Goal: Information Seeking & Learning: Learn about a topic

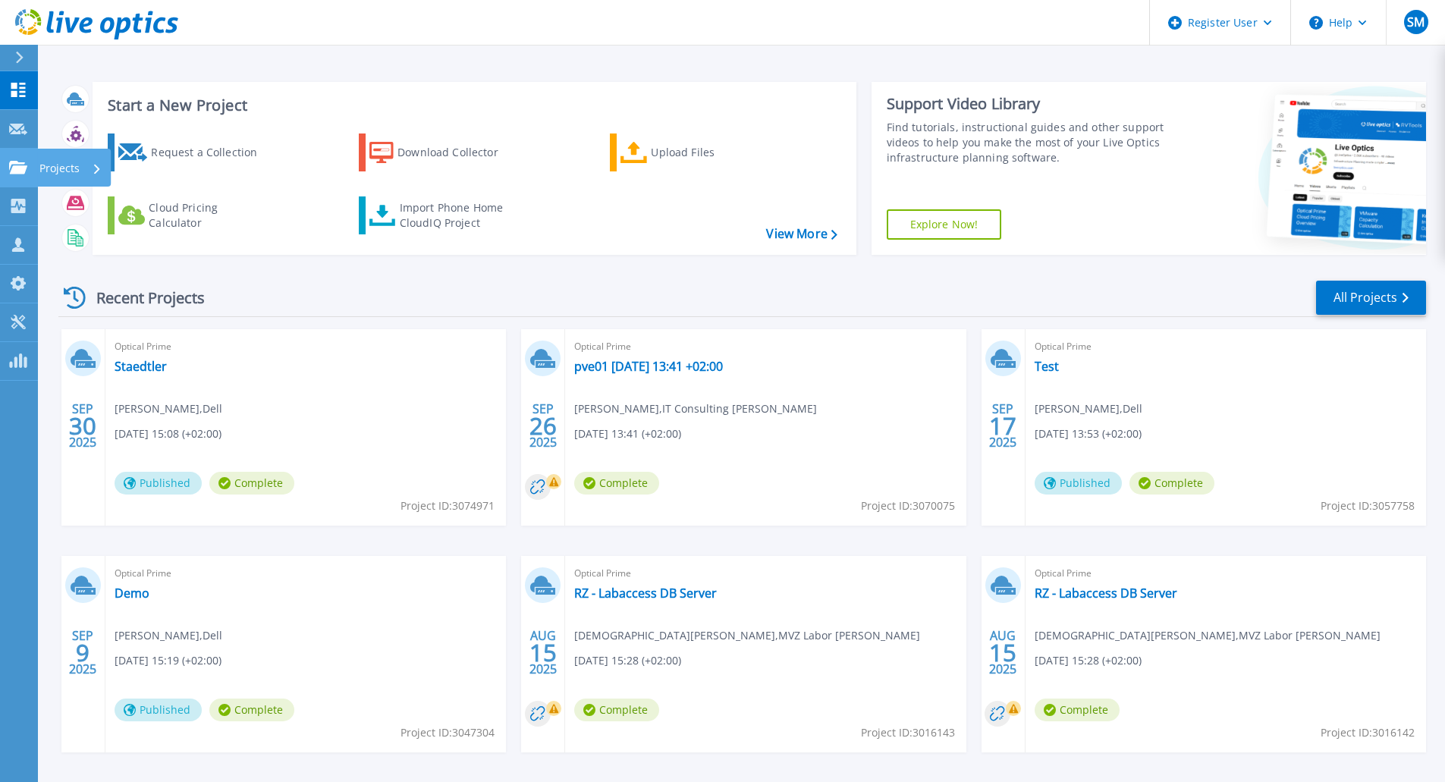
click at [7, 171] on link "Projects Projects" at bounding box center [19, 168] width 38 height 39
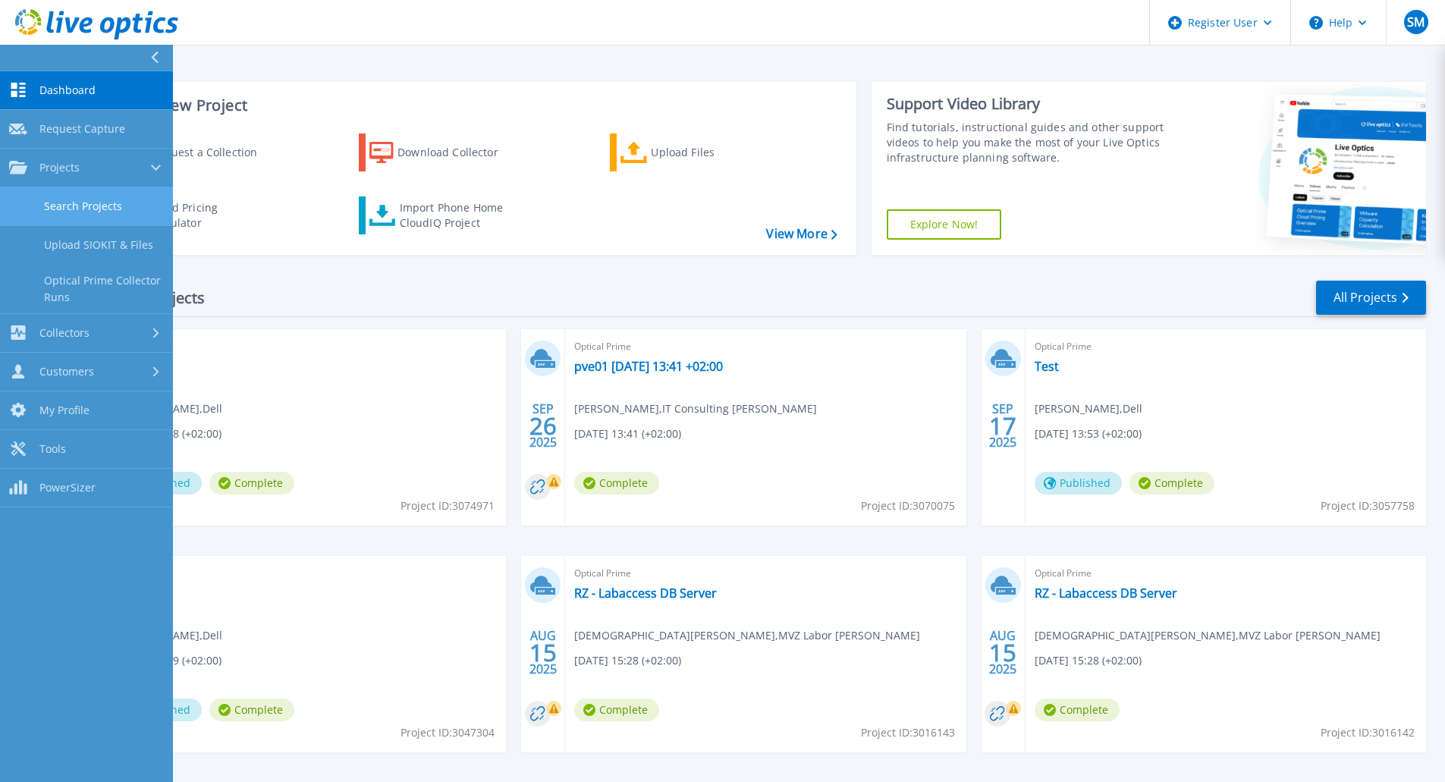
click at [90, 208] on link "Search Projects" at bounding box center [86, 206] width 173 height 39
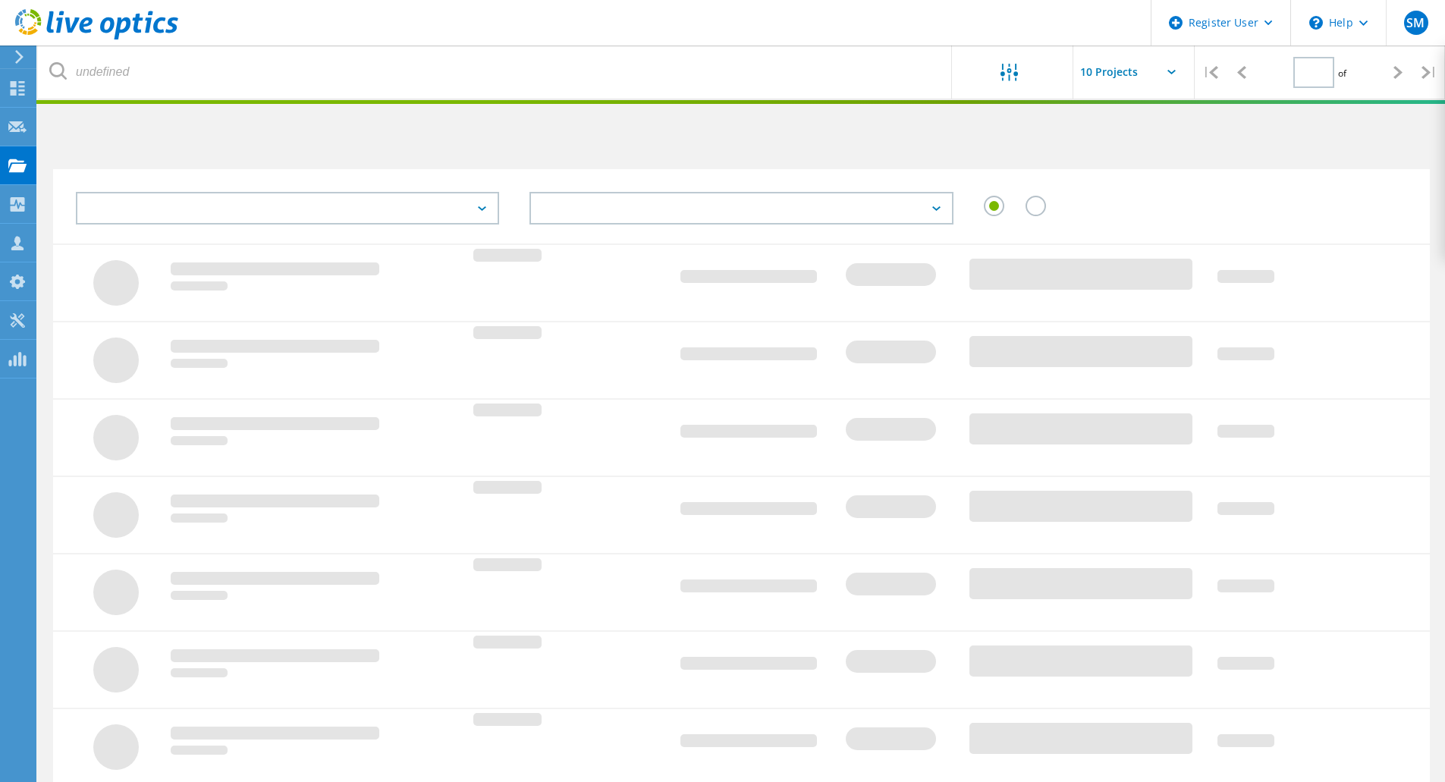
type input "1"
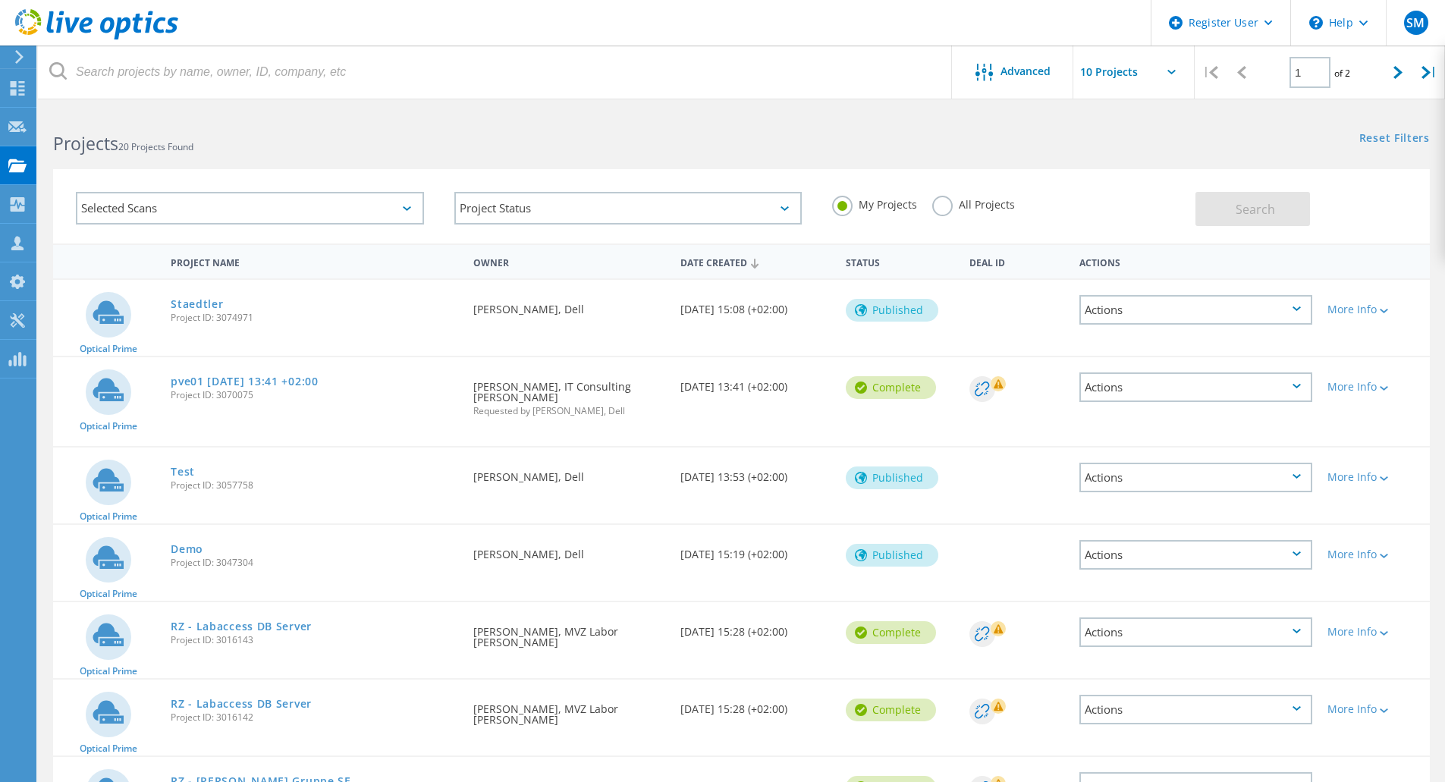
click at [951, 215] on div "All Projects" at bounding box center [974, 207] width 83 height 22
click at [934, 206] on label "All Projects" at bounding box center [974, 203] width 83 height 14
click at [0, 0] on input "All Projects" at bounding box center [0, 0] width 0 height 0
click at [209, 212] on div "Selected Scans" at bounding box center [250, 208] width 348 height 33
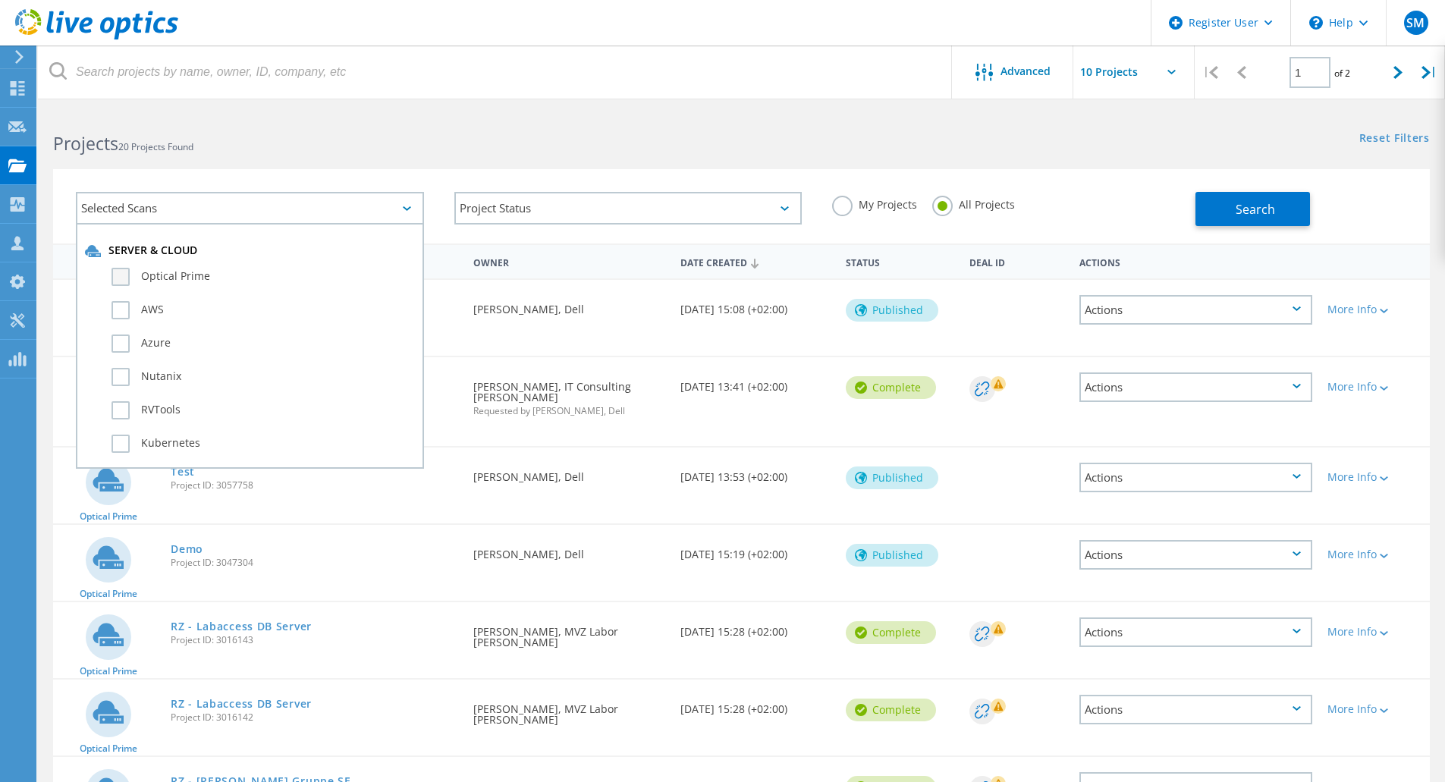
click at [175, 272] on label "Optical Prime" at bounding box center [264, 277] width 304 height 18
click at [0, 0] on input "Optical Prime" at bounding box center [0, 0] width 0 height 0
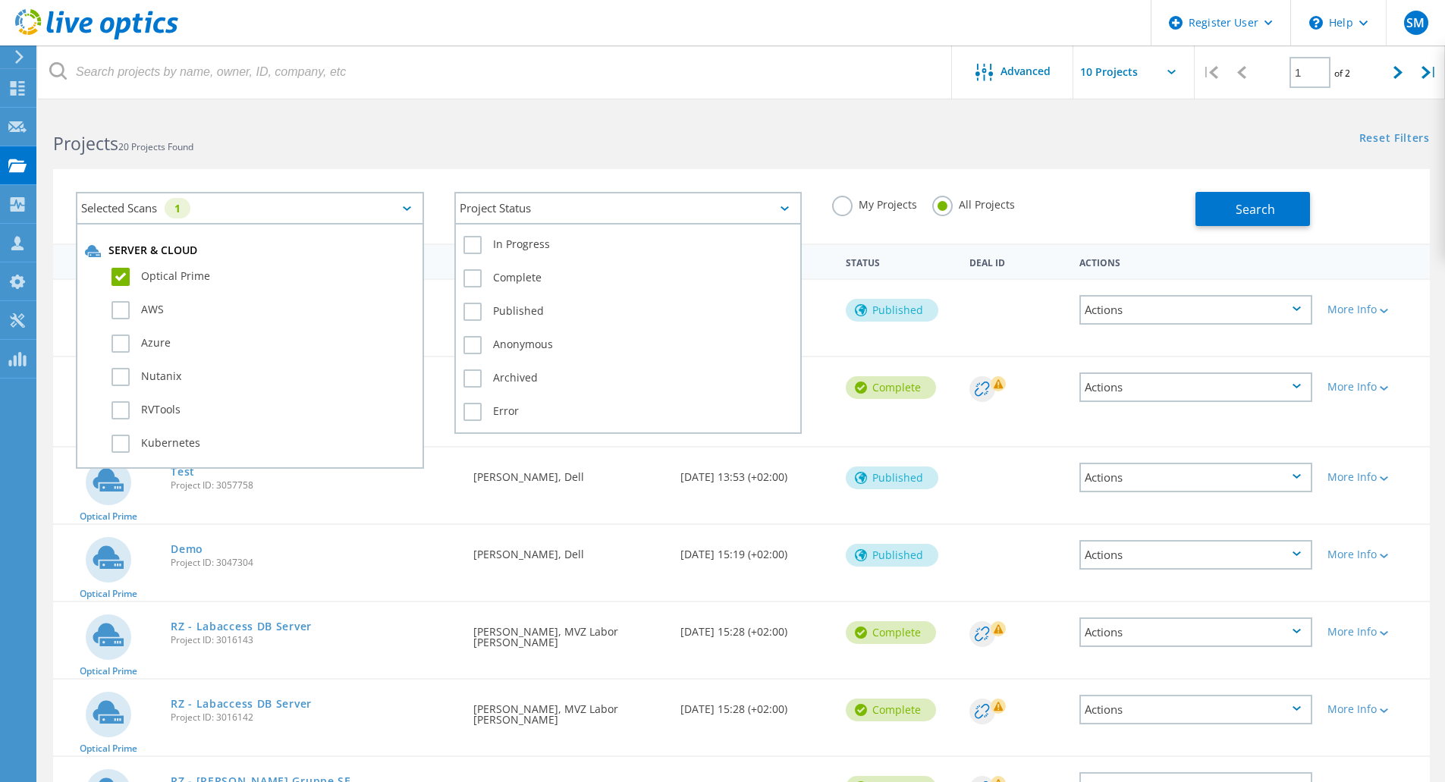
click at [618, 194] on div "Project Status" at bounding box center [629, 208] width 348 height 33
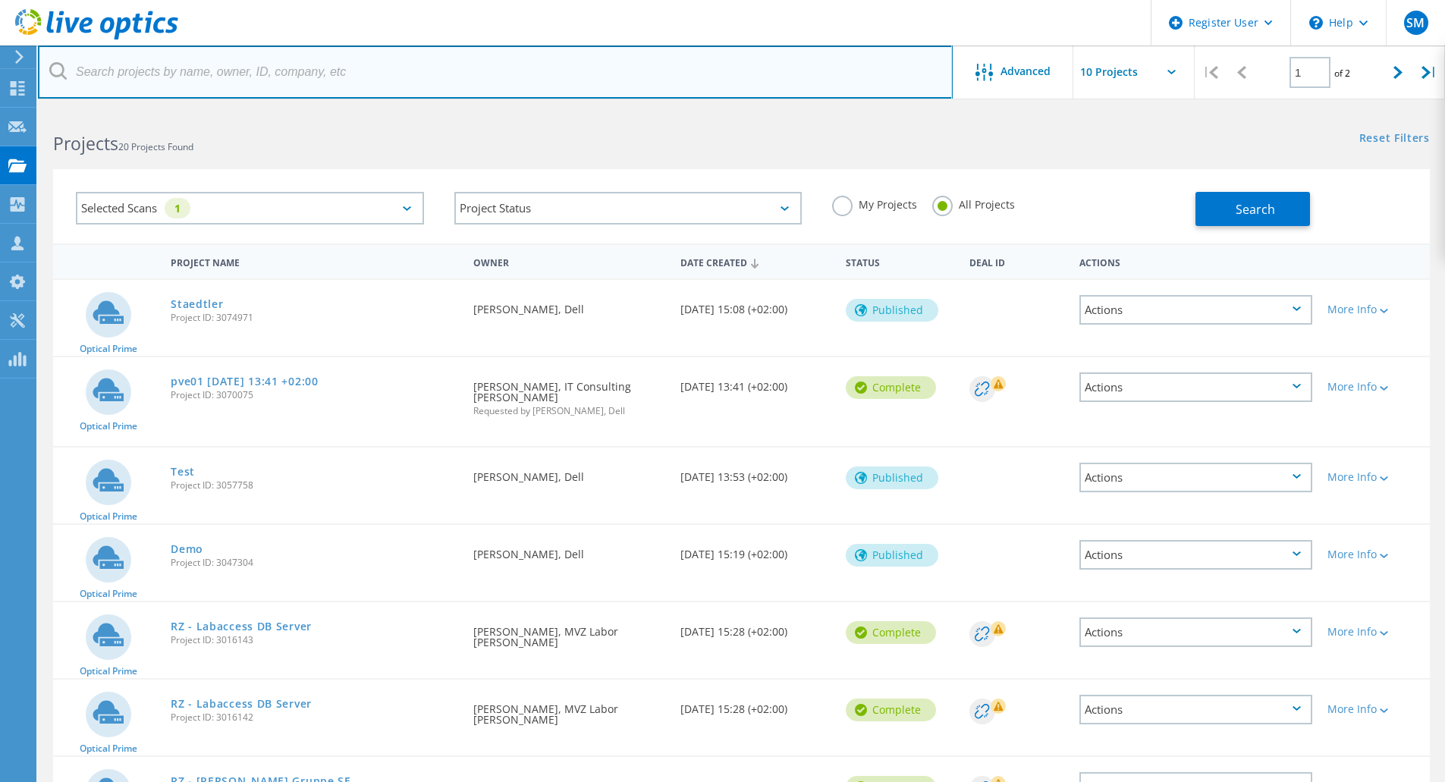
click at [318, 77] on input "text" at bounding box center [495, 72] width 915 height 53
type input "Mitsubishi"
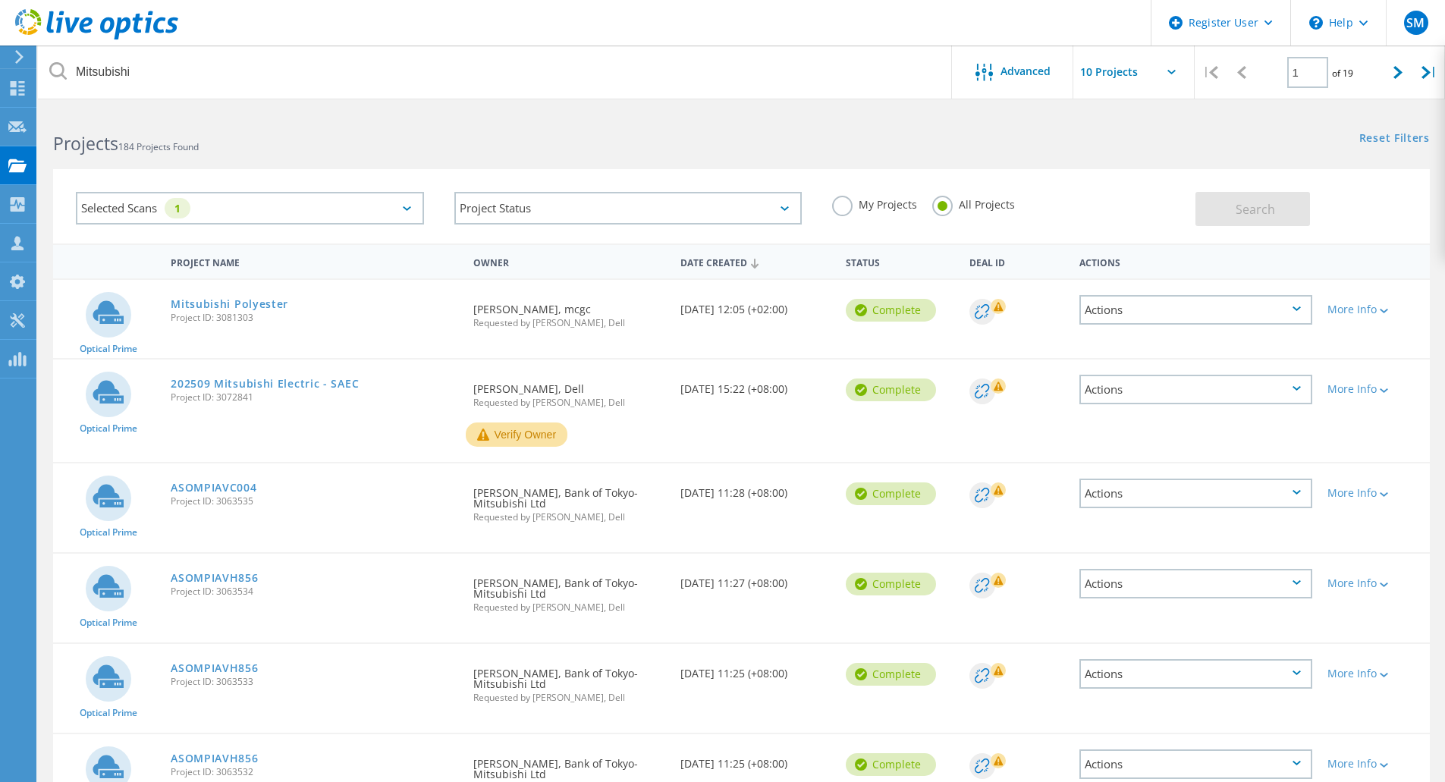
click at [566, 327] on span "Requested by Matthias Heckhoff, Dell" at bounding box center [568, 323] width 191 height 9
click at [636, 329] on div "Requested By Kai Stahl, mcgc Requested by Matthias Heckhoff, Dell" at bounding box center [569, 311] width 206 height 63
click at [225, 310] on link "Mitsubishi Polyester" at bounding box center [230, 304] width 118 height 11
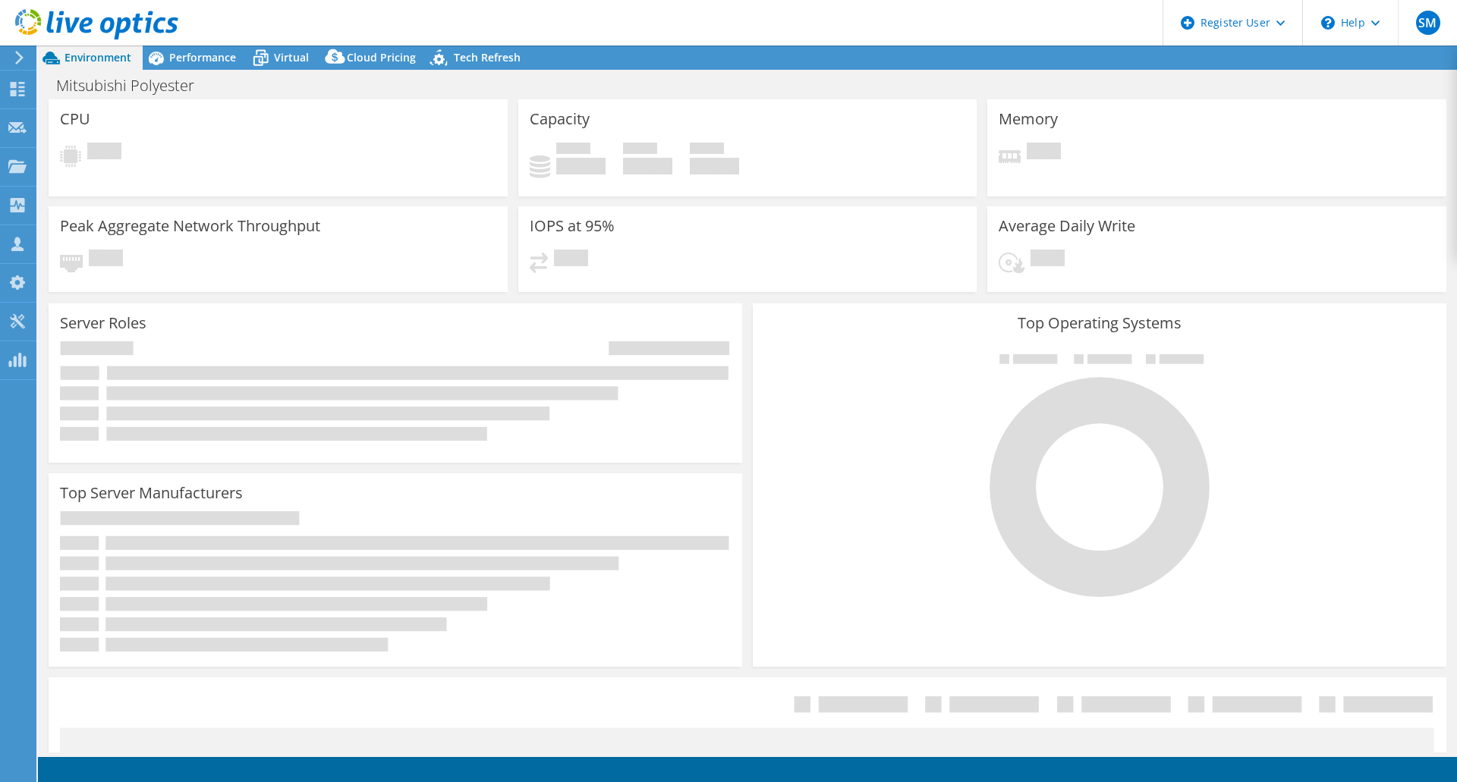
select select "USD"
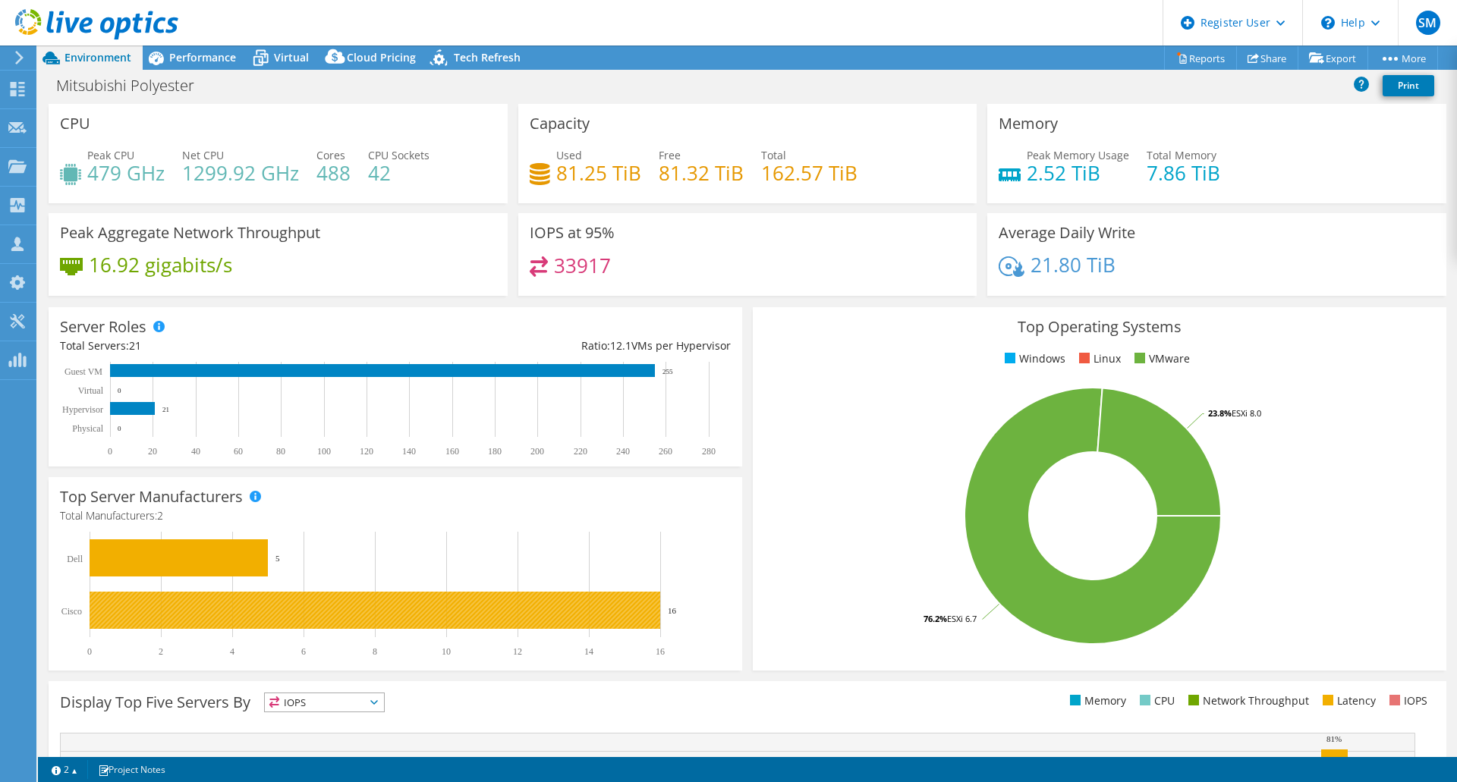
click at [486, 602] on rect at bounding box center [375, 610] width 571 height 37
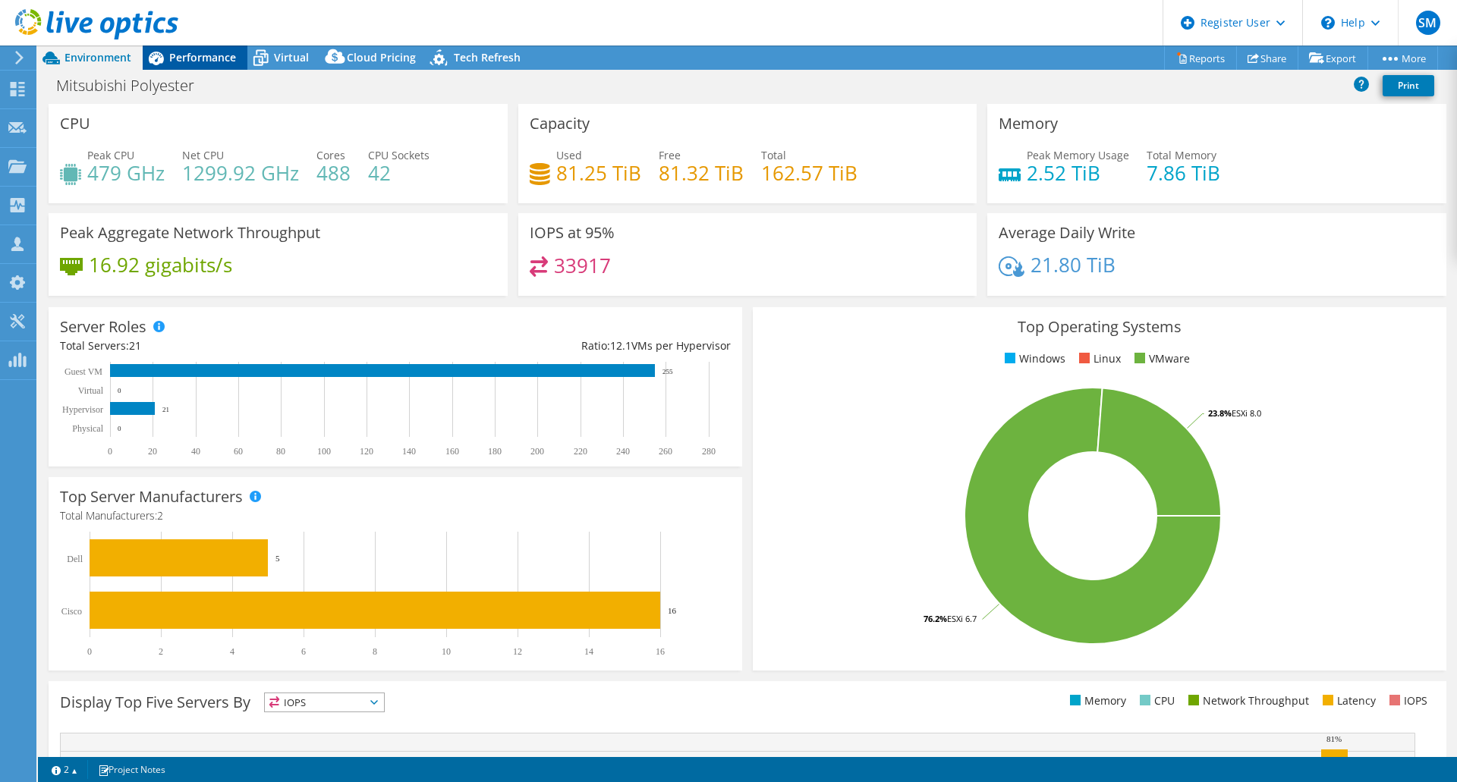
click at [186, 51] on span "Performance" at bounding box center [202, 57] width 67 height 14
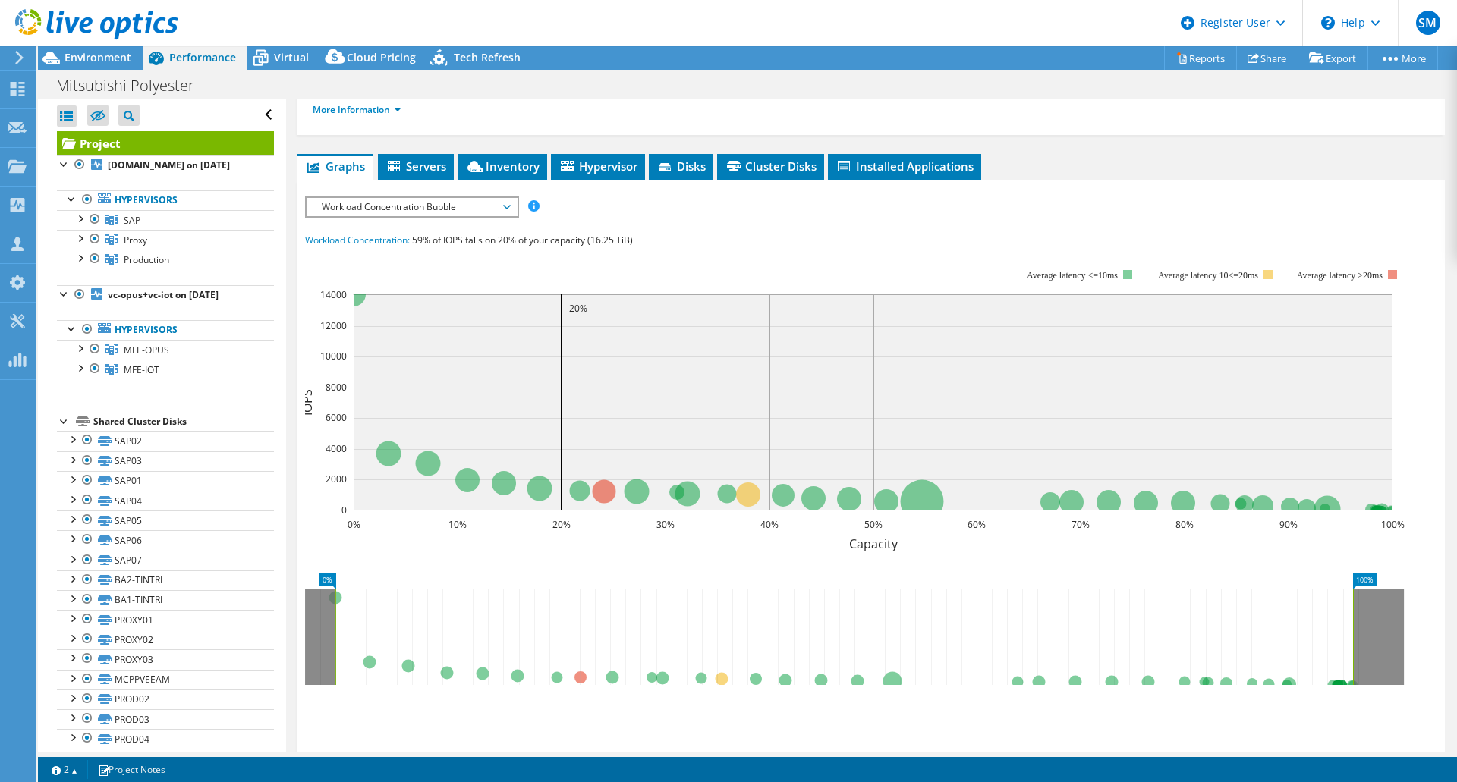
scroll to position [152, 0]
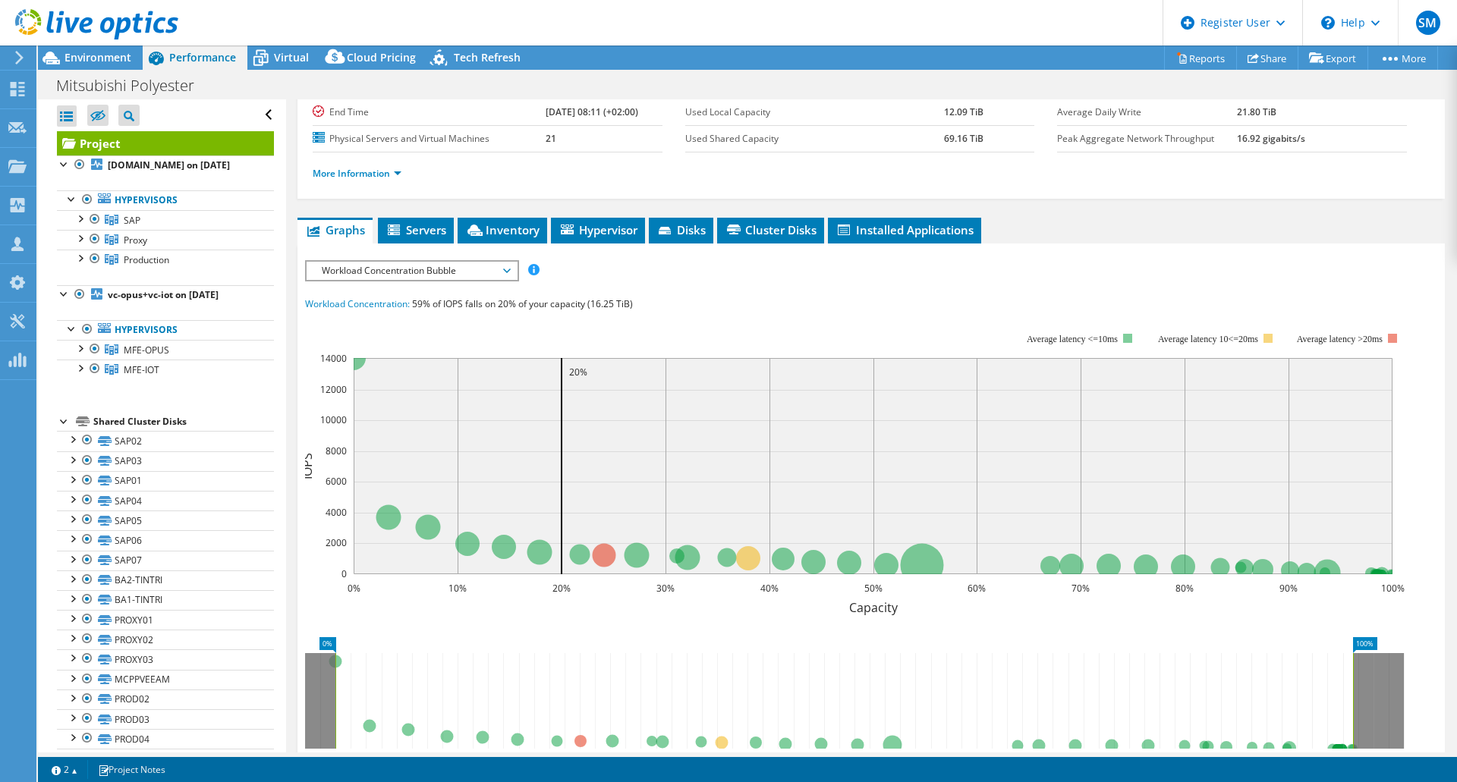
click at [429, 271] on span "Workload Concentration Bubble" at bounding box center [411, 271] width 195 height 18
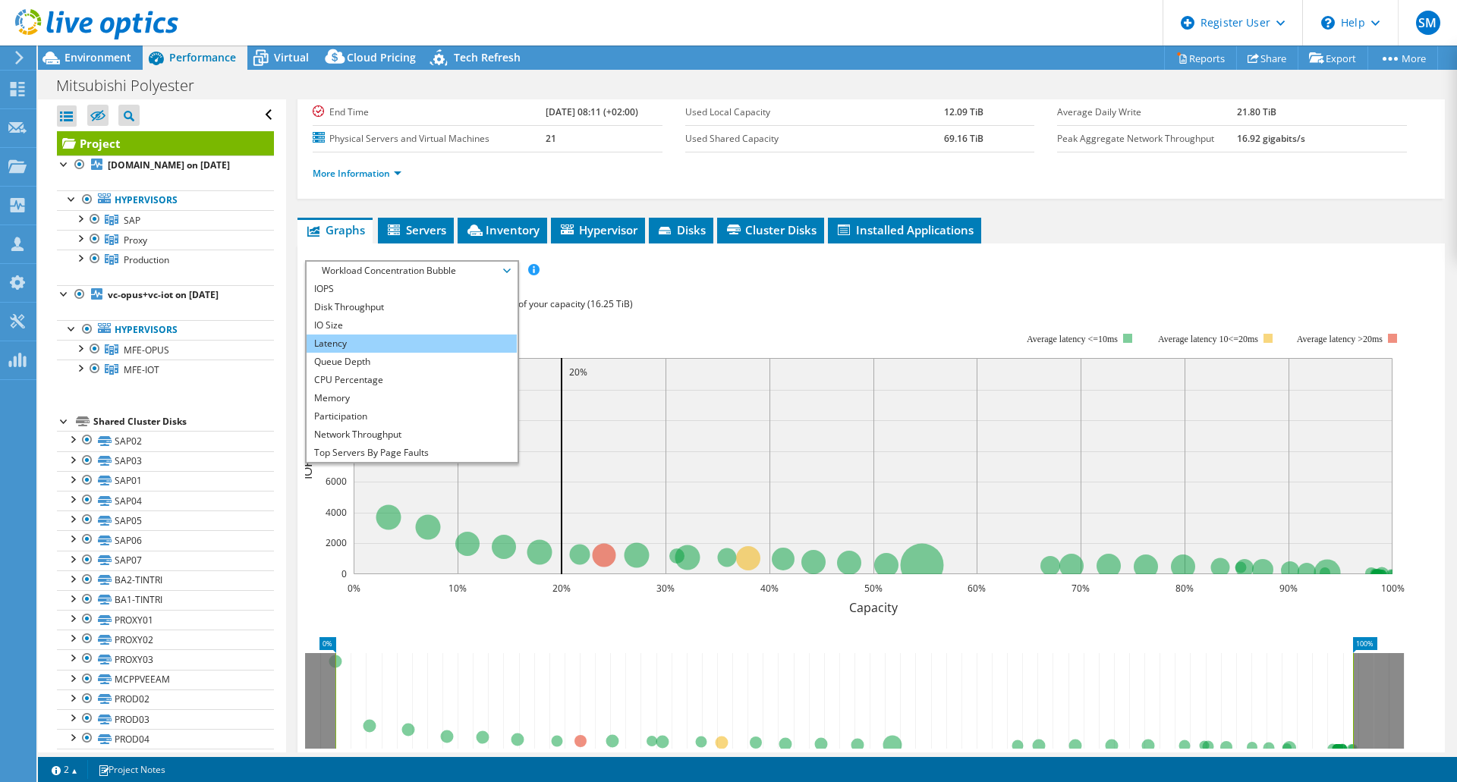
click at [343, 339] on li "Latency" at bounding box center [412, 344] width 210 height 18
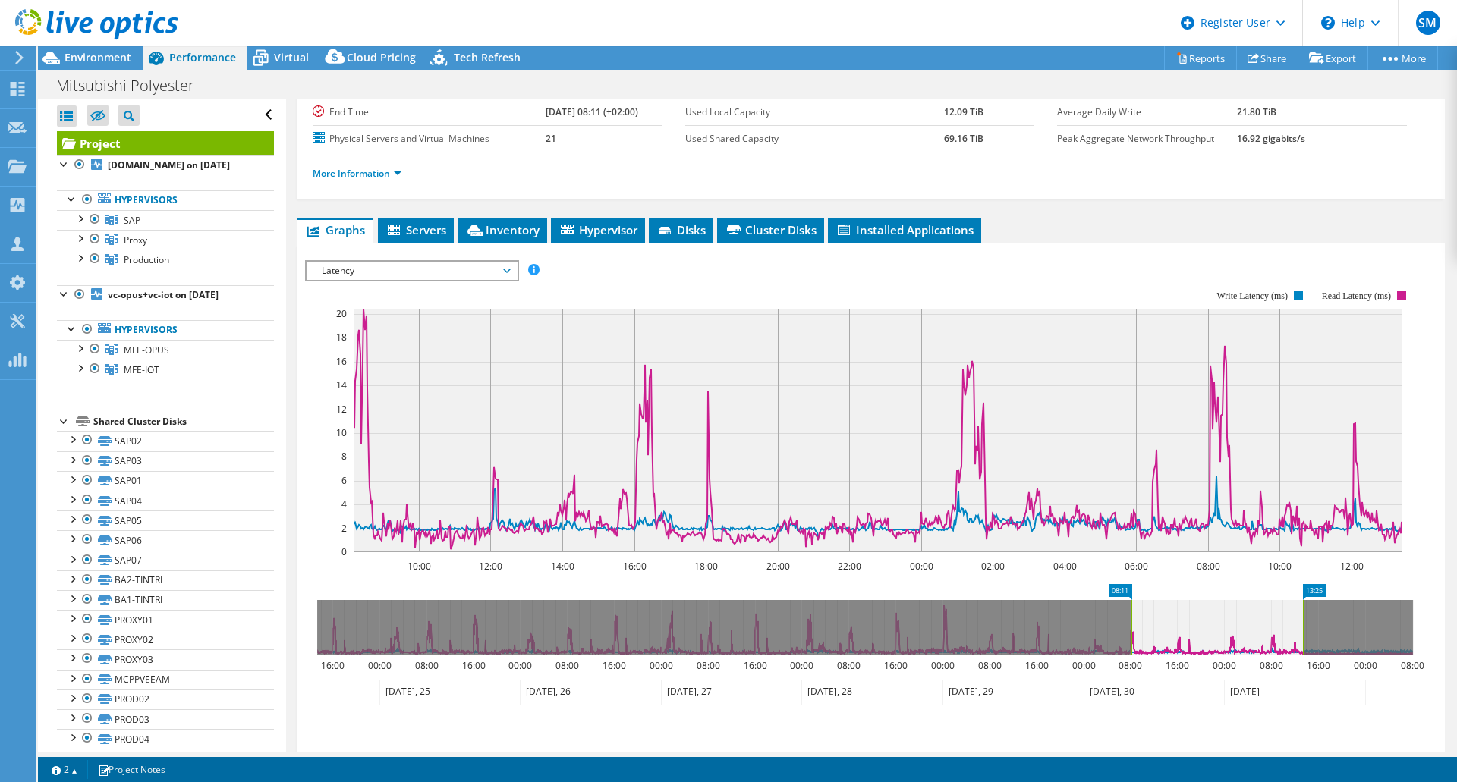
click at [438, 275] on span "Latency" at bounding box center [411, 271] width 195 height 18
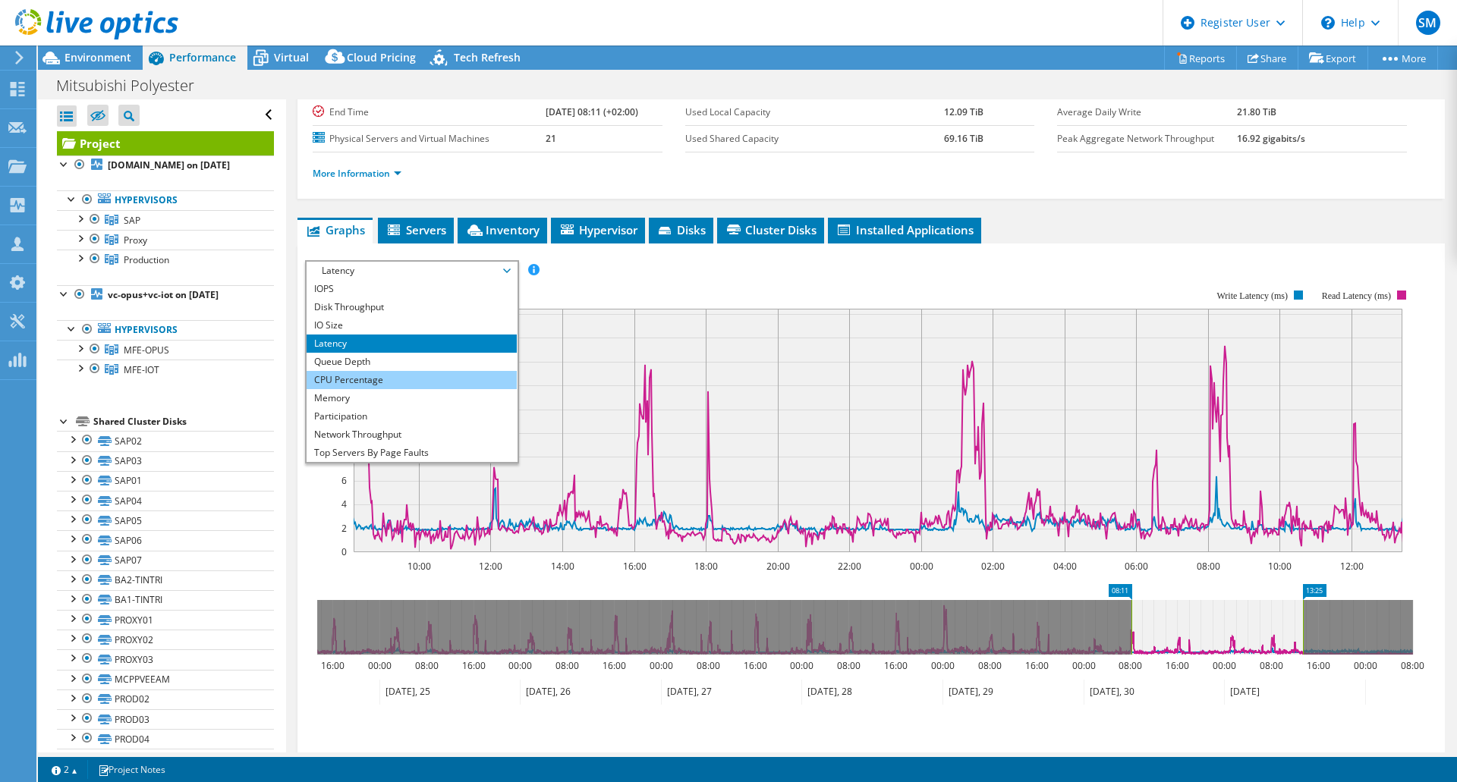
click at [371, 382] on li "CPU Percentage" at bounding box center [412, 380] width 210 height 18
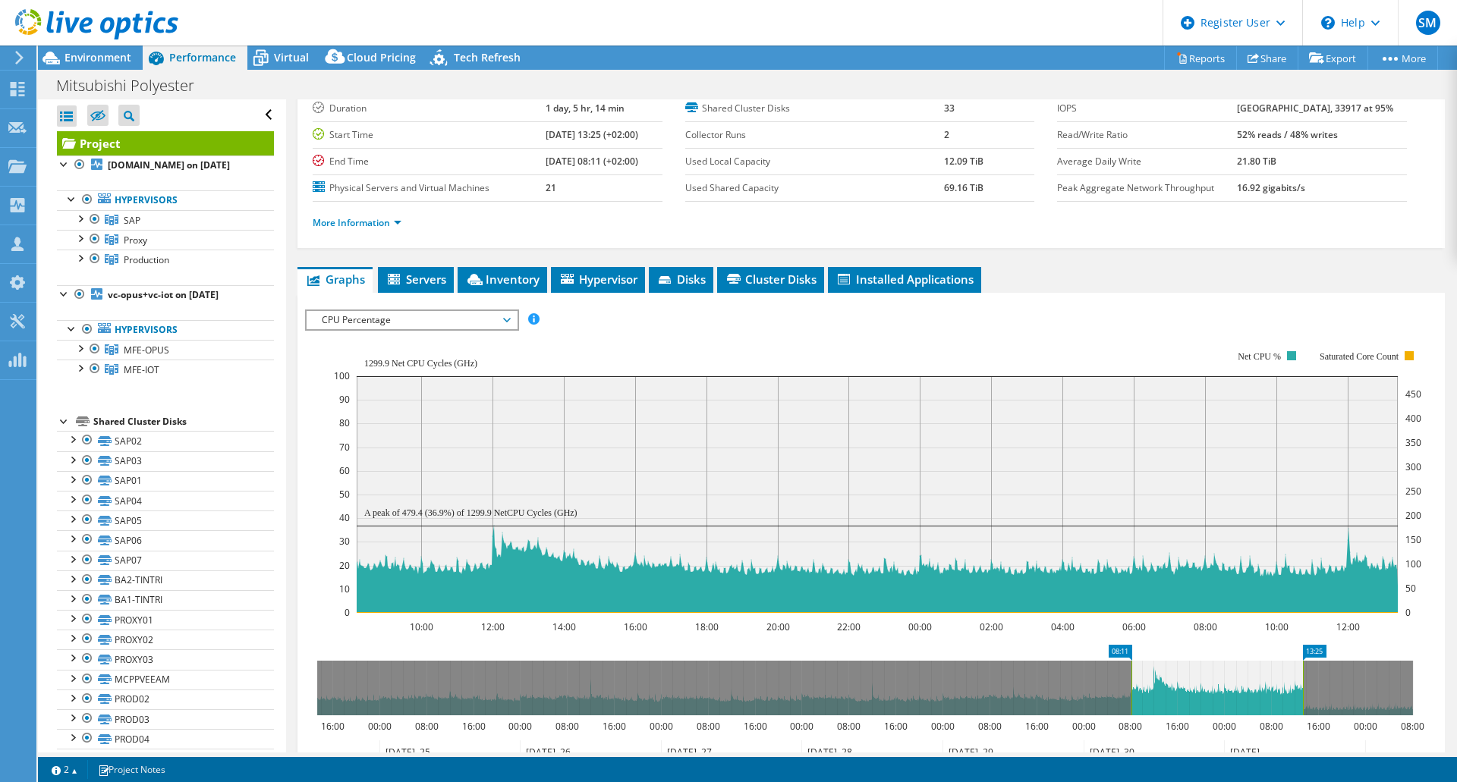
scroll to position [0, 0]
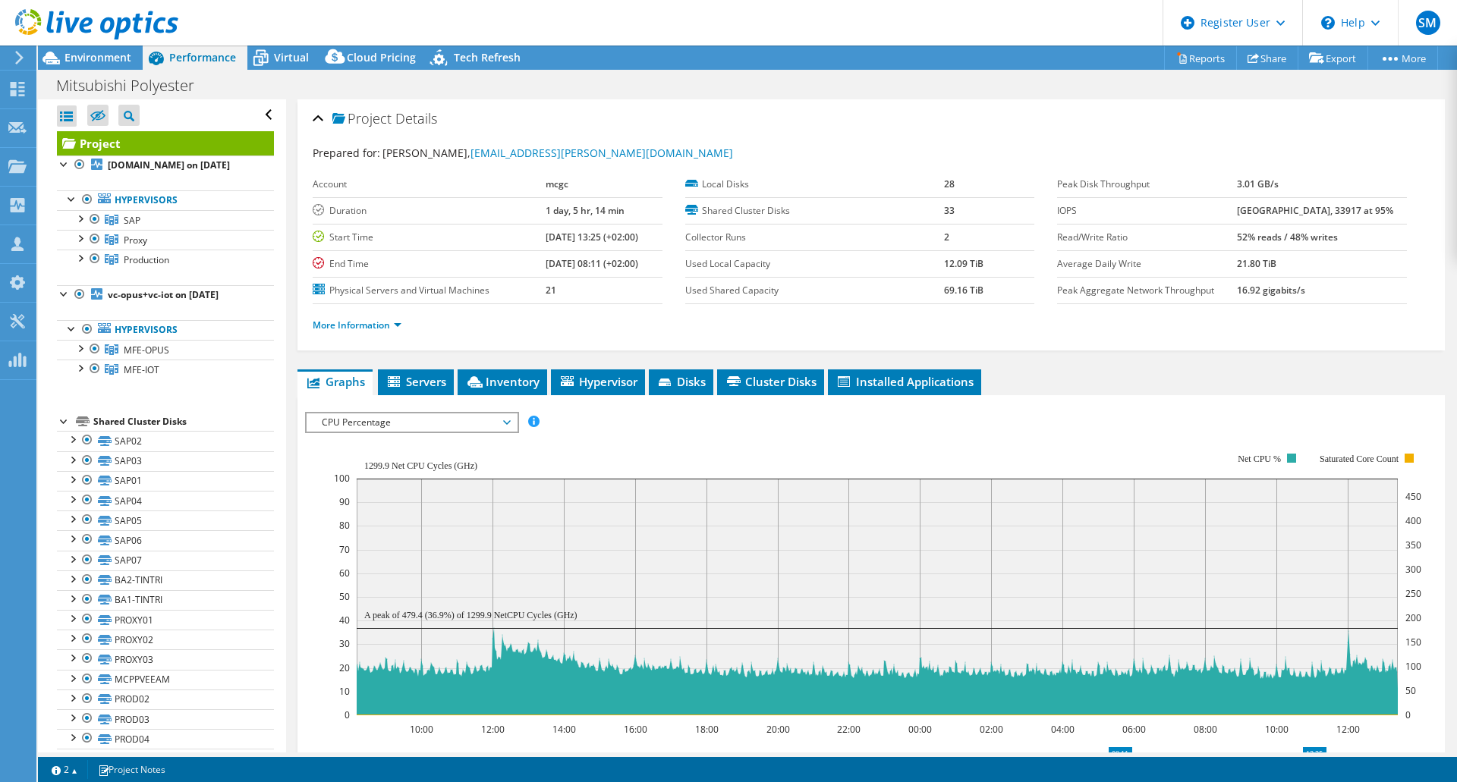
click at [407, 417] on span "CPU Percentage" at bounding box center [411, 423] width 195 height 18
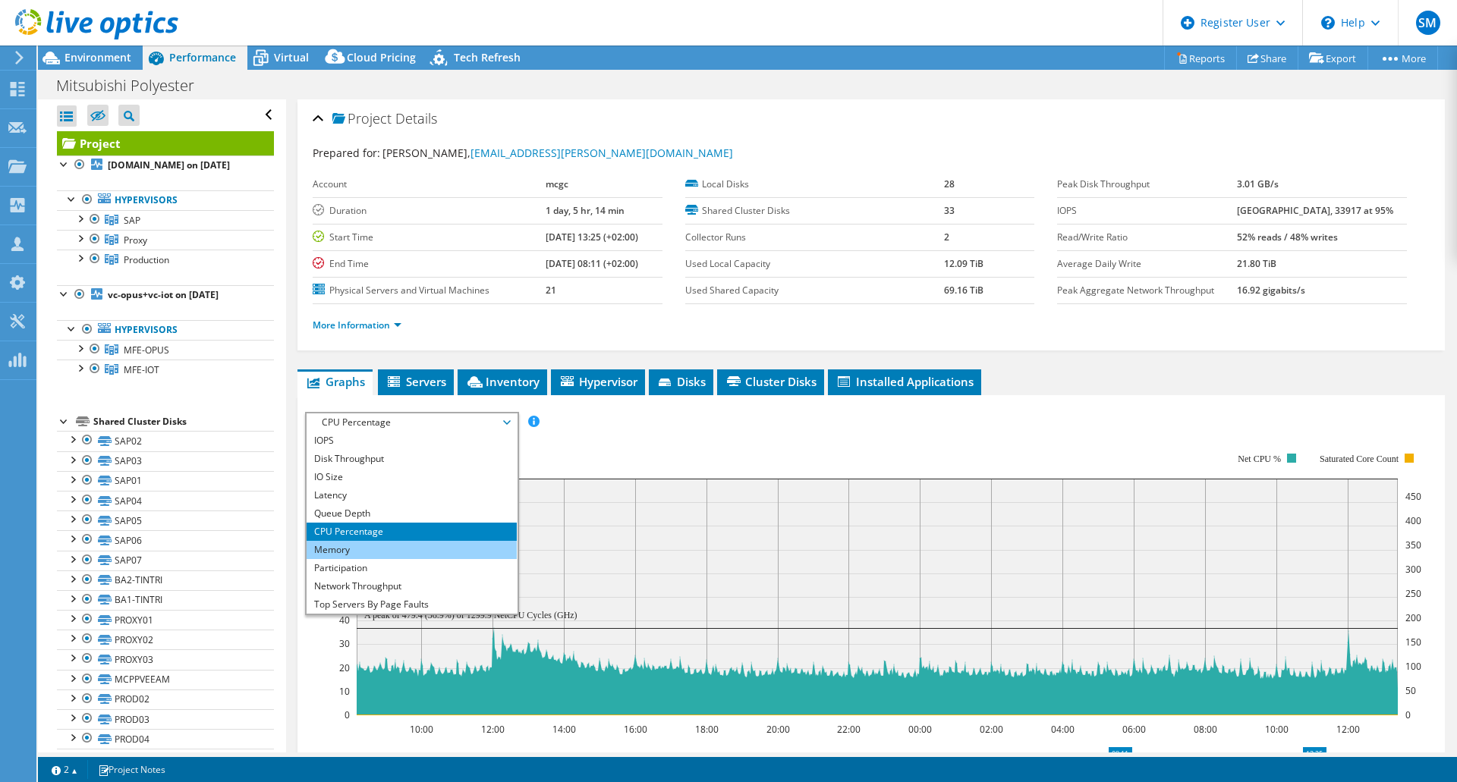
click at [362, 551] on li "Memory" at bounding box center [412, 550] width 210 height 18
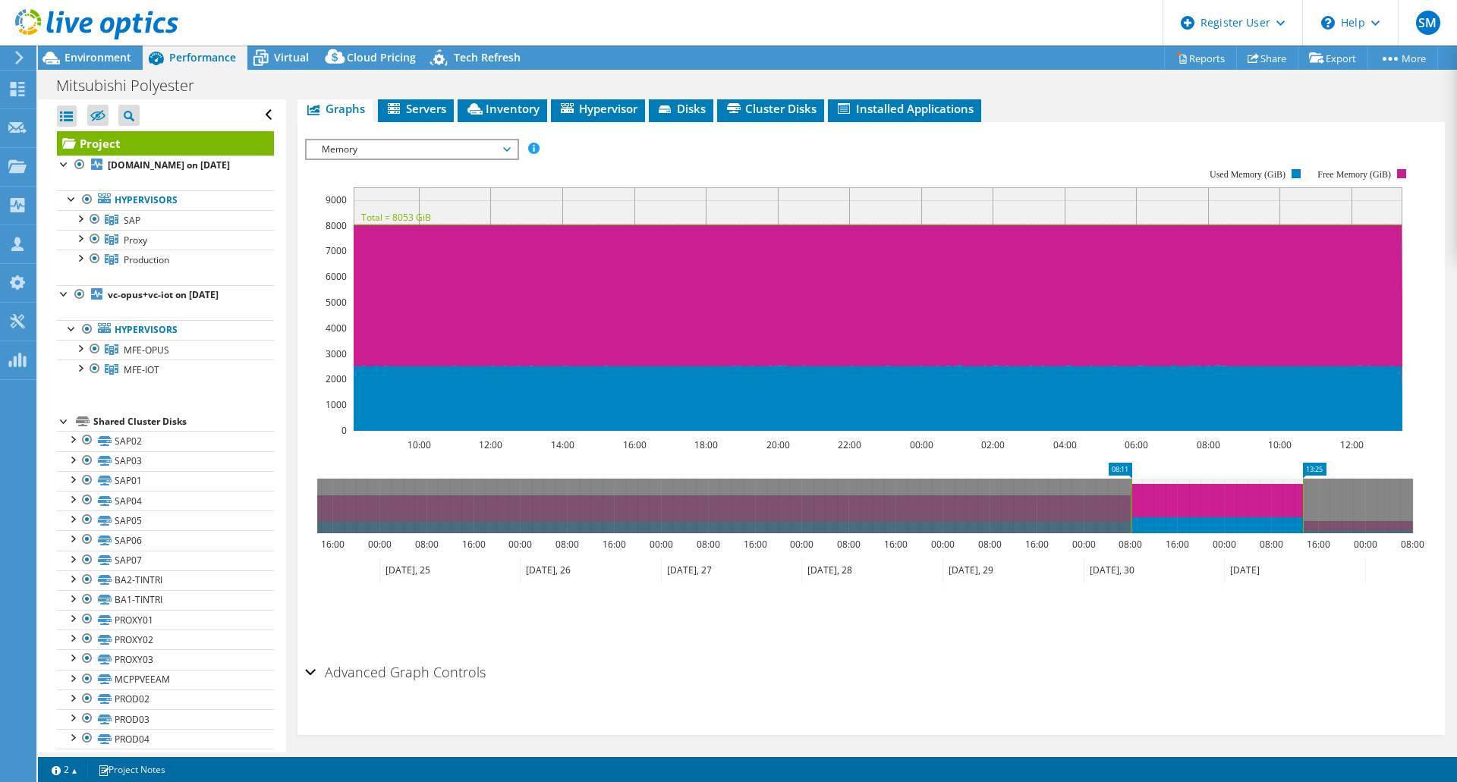
scroll to position [282, 0]
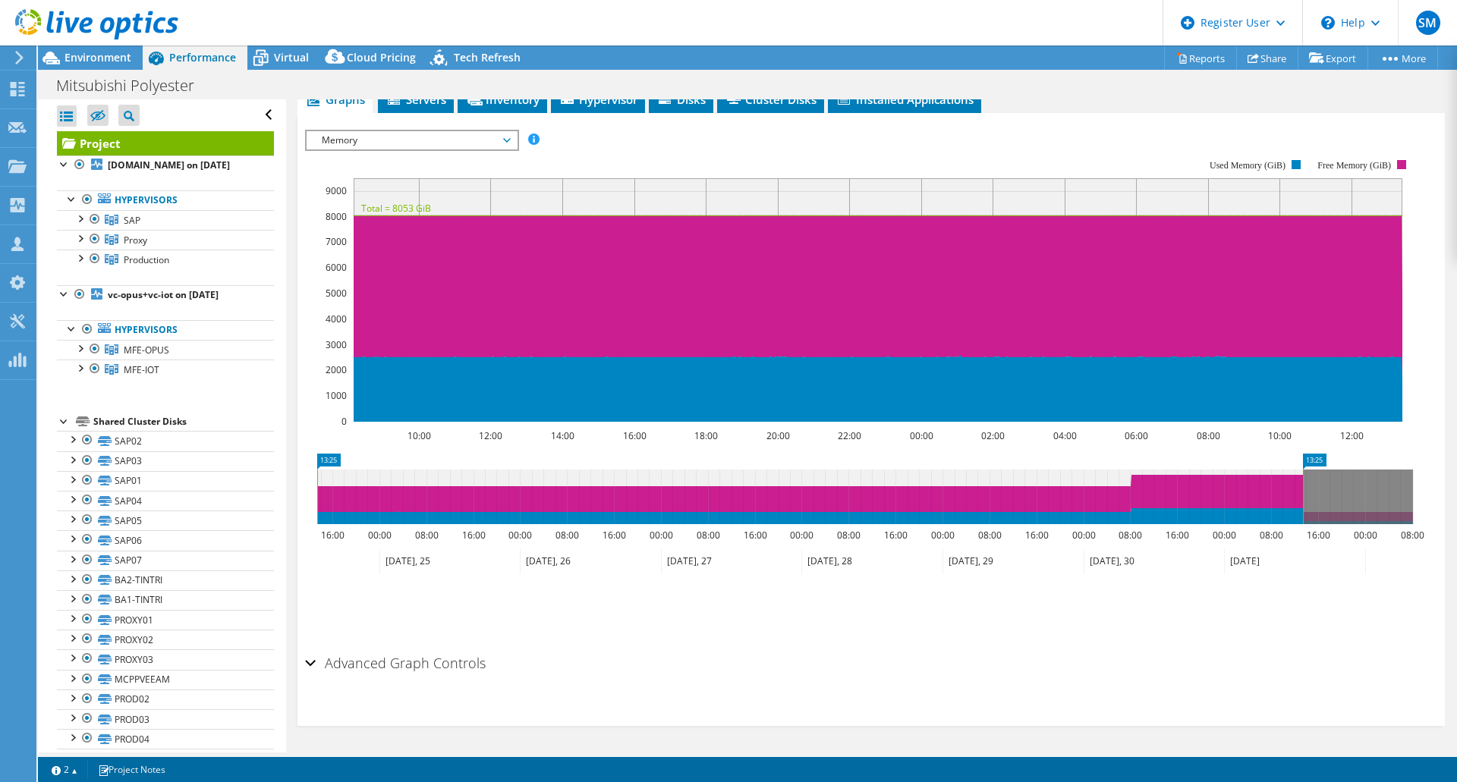
drag, startPoint x: 1118, startPoint y: 456, endPoint x: 999, endPoint y: 475, distance: 120.6
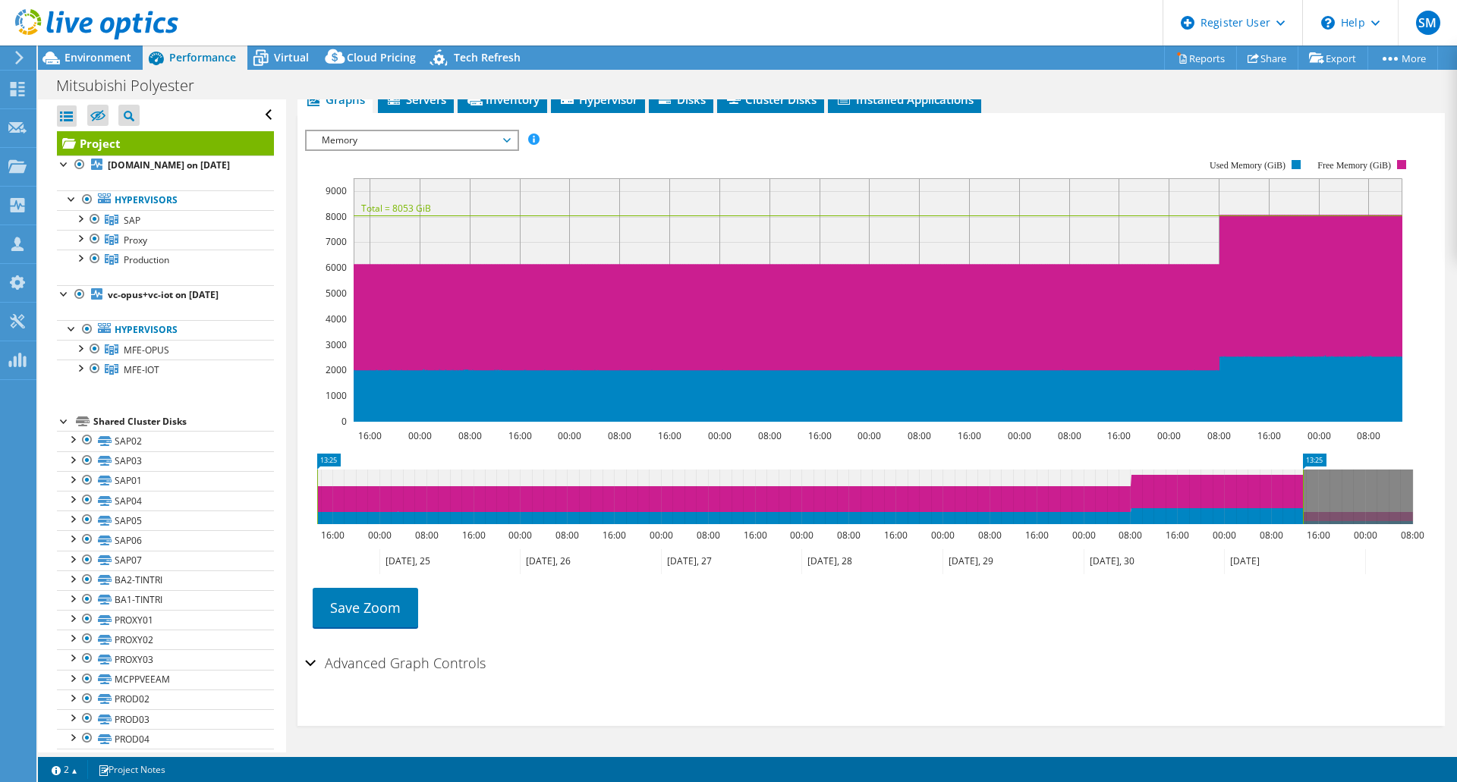
drag, startPoint x: 1310, startPoint y: 451, endPoint x: 1383, endPoint y: 451, distance: 72.8
click at [1433, 448] on section "IOPS Disk Throughput IO Size Latency Queue Depth CPU Percentage Memory Page Fau…" at bounding box center [870, 419] width 1147 height 613
drag, startPoint x: 1314, startPoint y: 454, endPoint x: 1397, endPoint y: 469, distance: 84.1
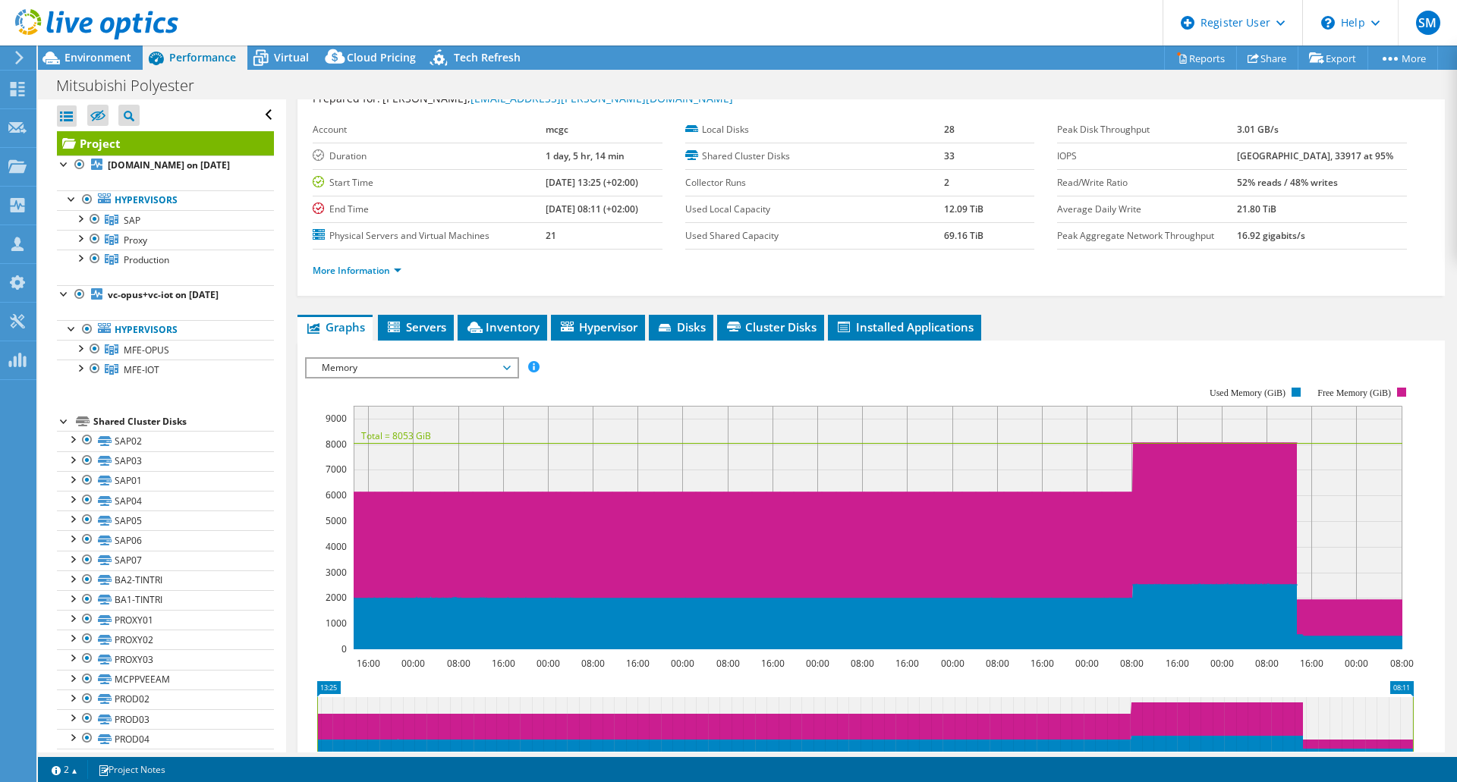
scroll to position [0, 0]
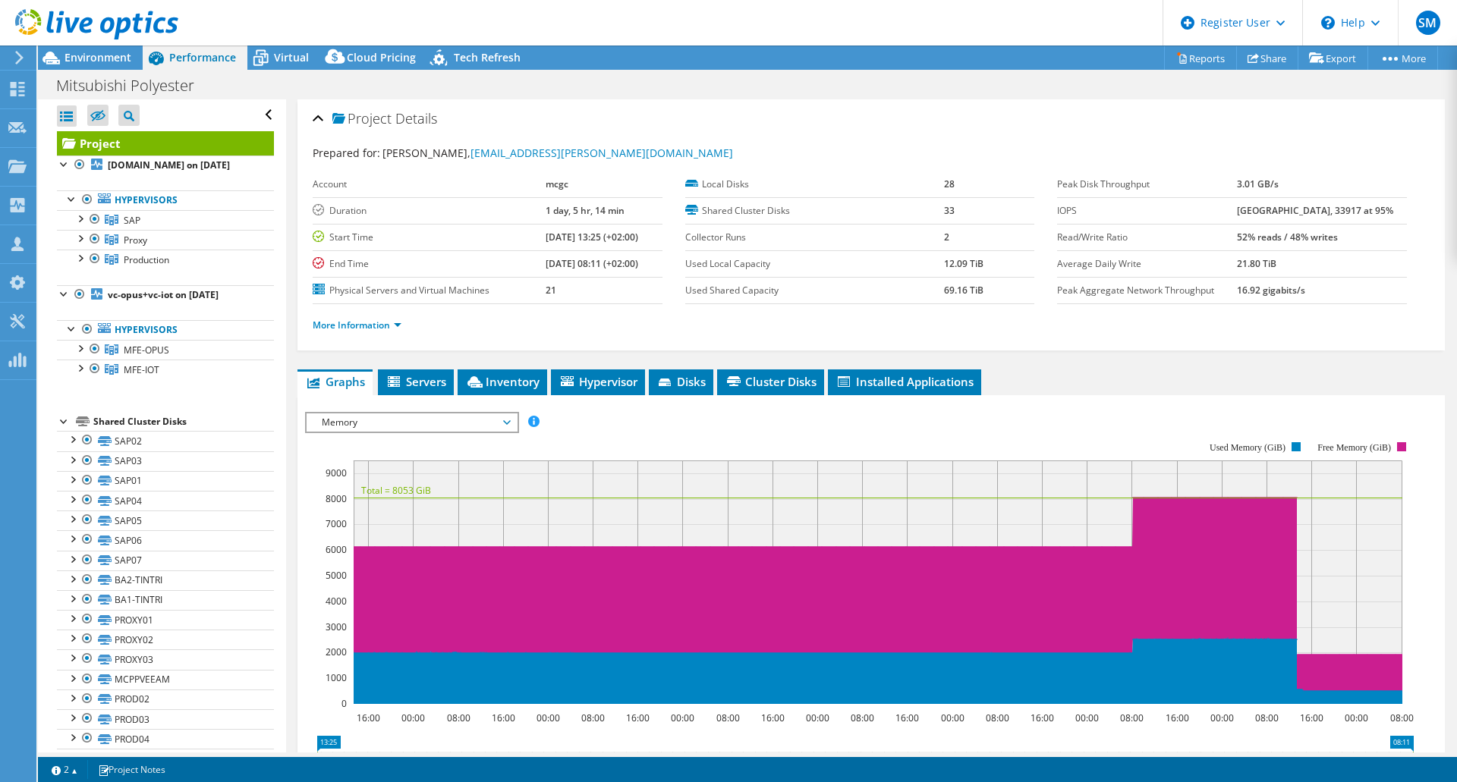
click at [69, 49] on div at bounding box center [89, 25] width 178 height 51
click at [83, 65] on div "Environment" at bounding box center [90, 58] width 105 height 24
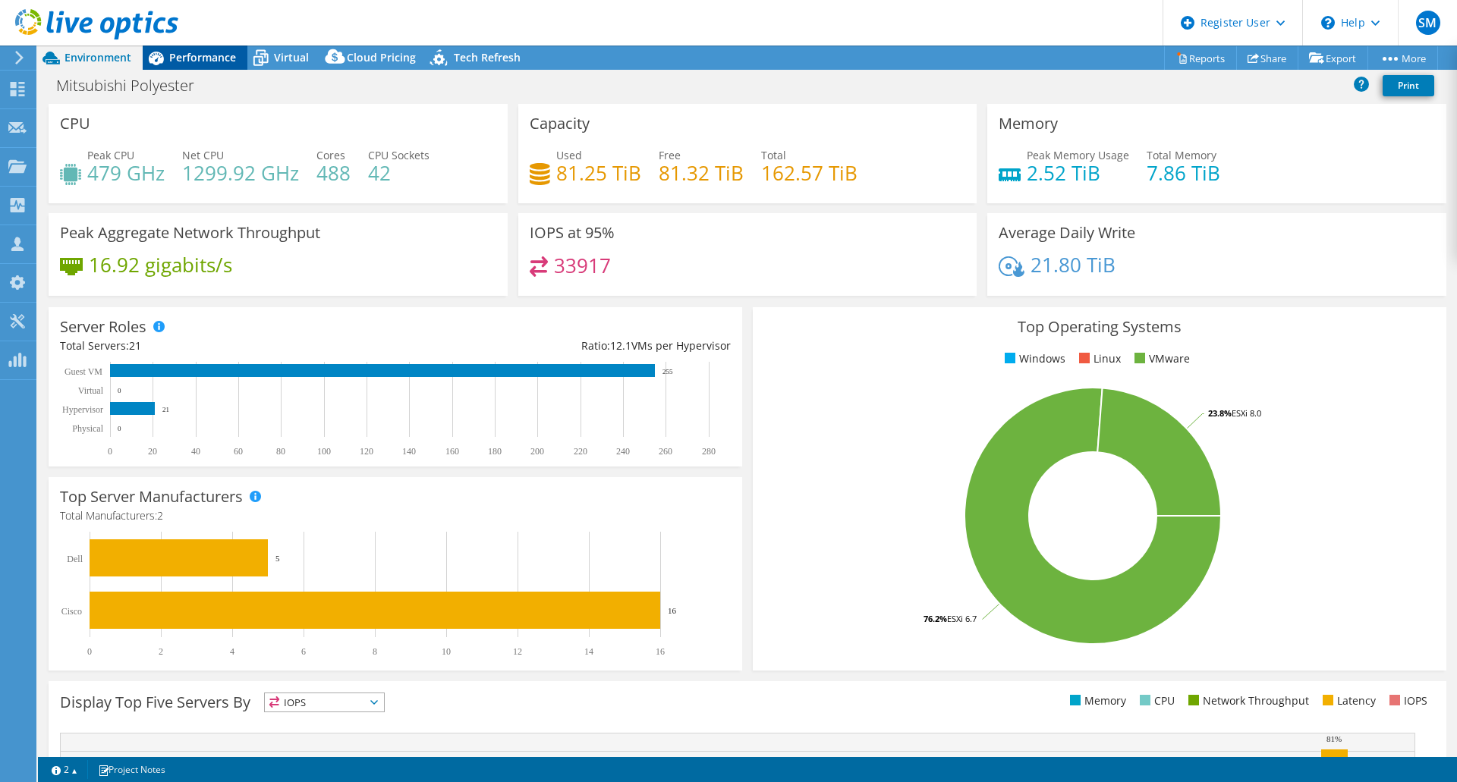
click at [168, 58] on icon at bounding box center [156, 58] width 27 height 27
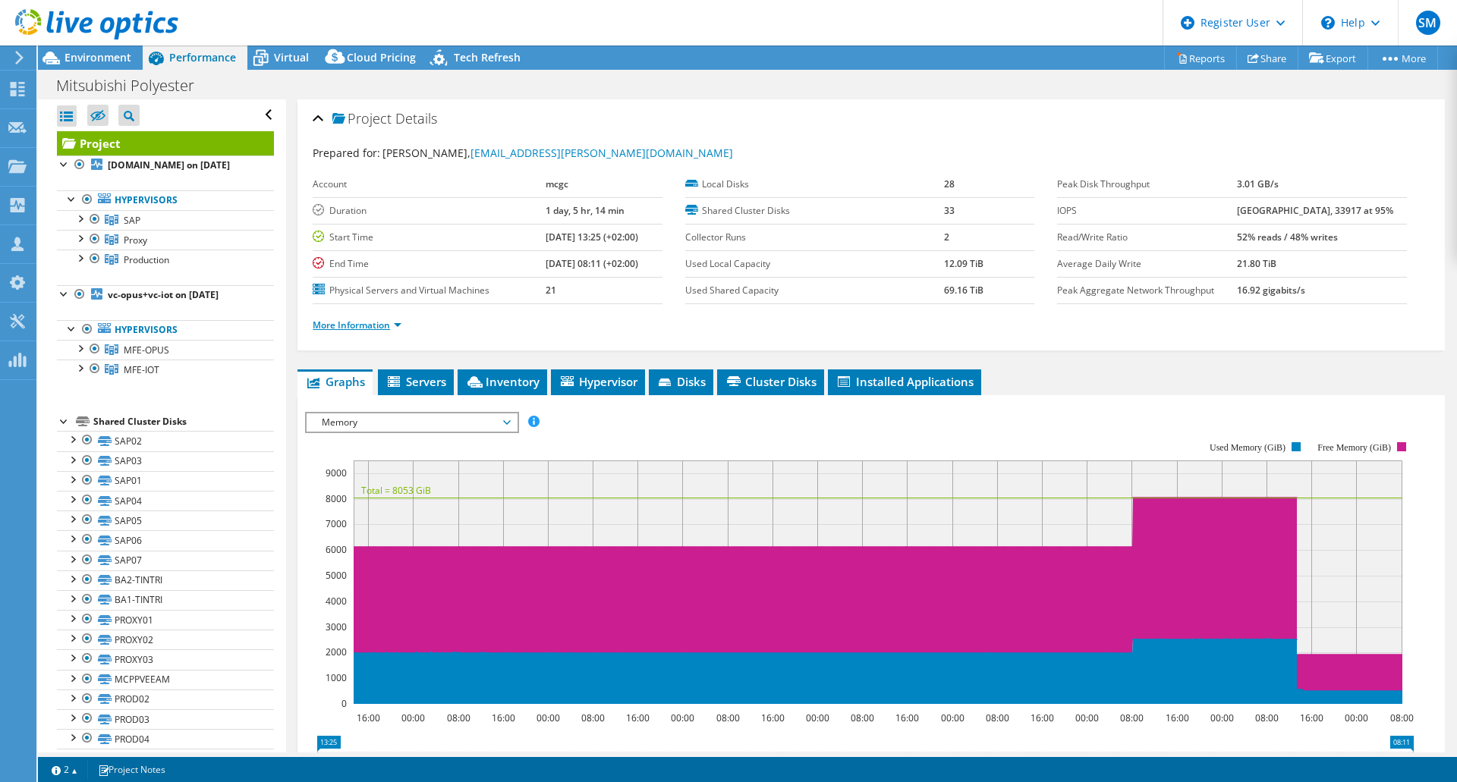
click at [387, 327] on link "More Information" at bounding box center [357, 325] width 89 height 13
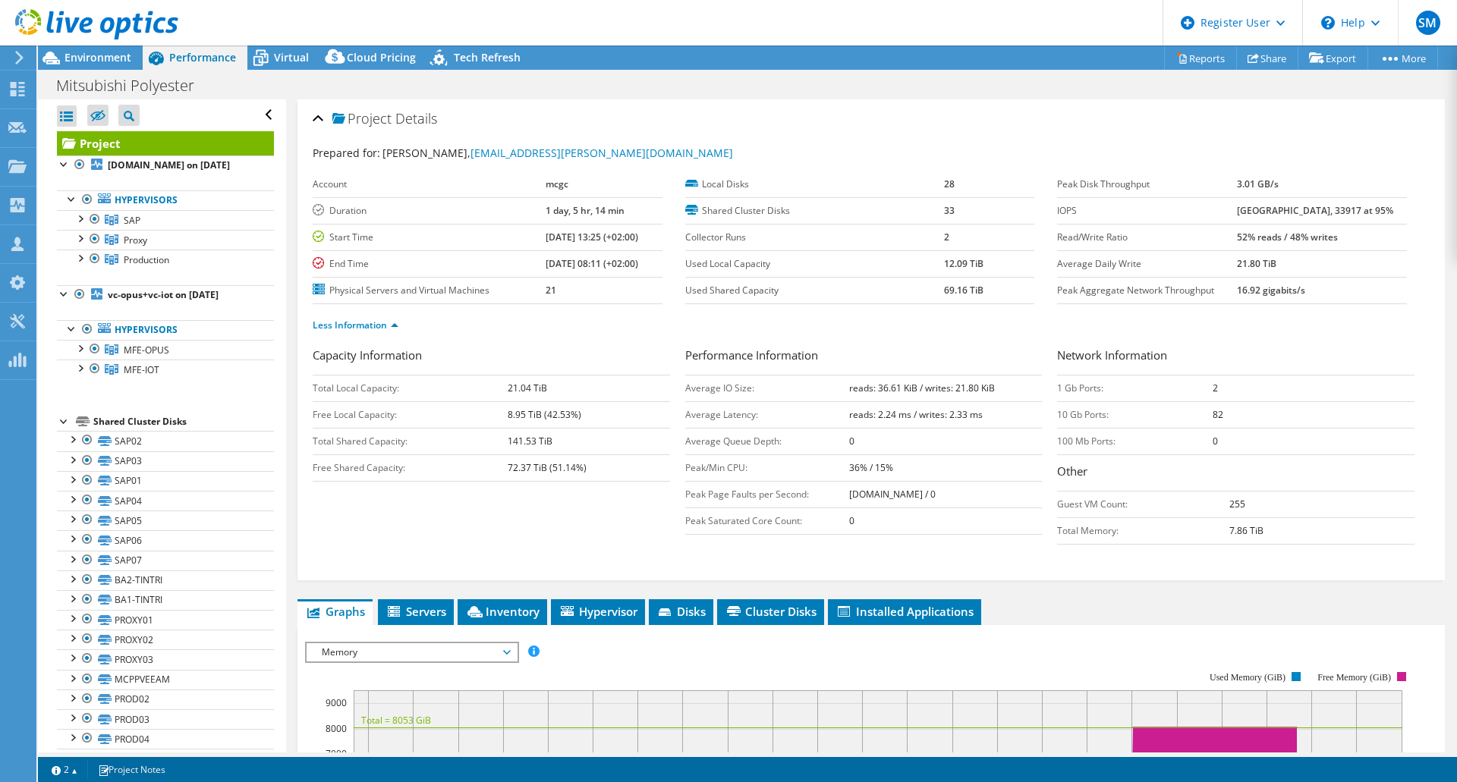
click at [1327, 233] on b "52% reads / 48% writes" at bounding box center [1287, 237] width 101 height 13
click at [1339, 269] on td "21.80 TiB" at bounding box center [1322, 263] width 170 height 27
click at [169, 348] on link "MFE-OPUS" at bounding box center [165, 350] width 217 height 20
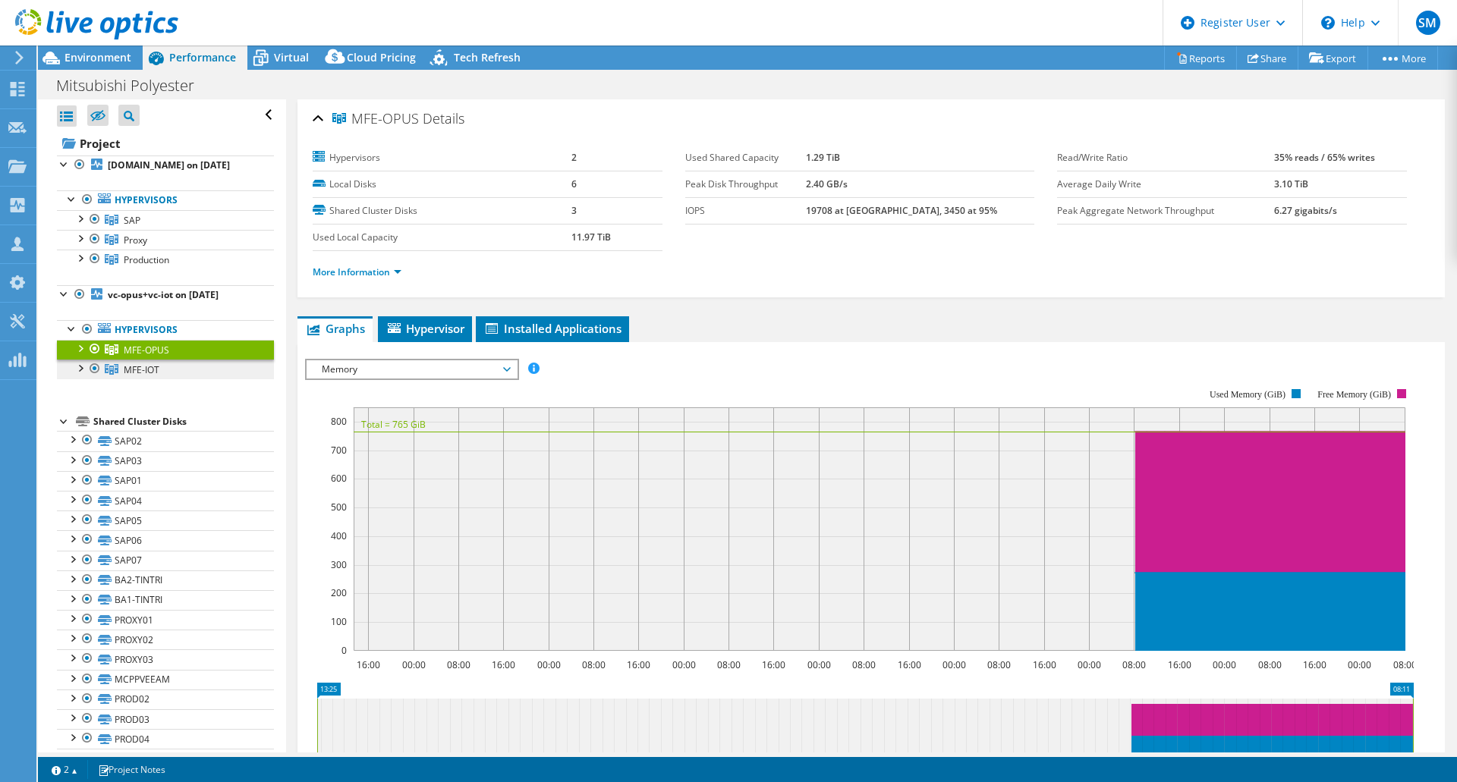
click at [177, 375] on link "MFE-IOT" at bounding box center [165, 370] width 217 height 20
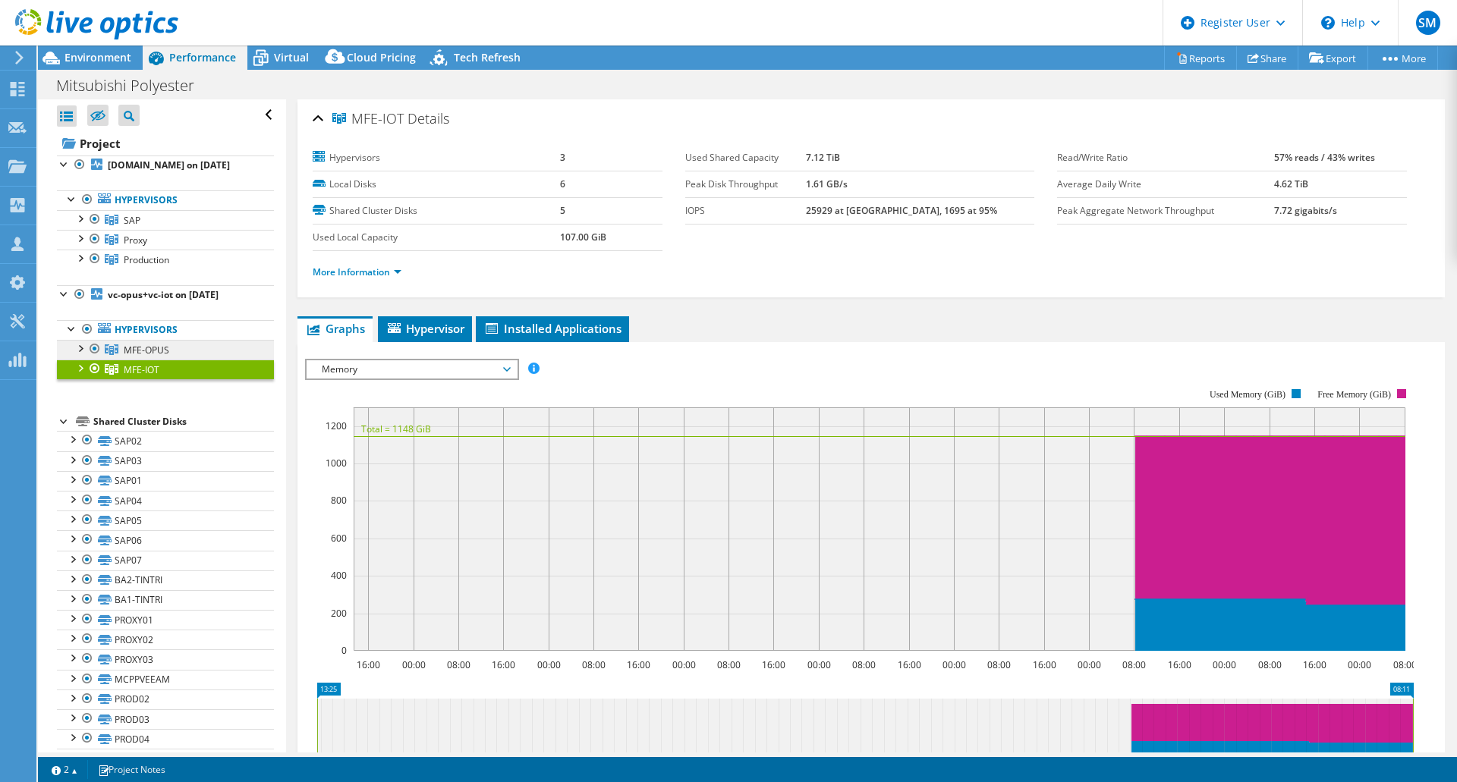
click at [172, 352] on link "MFE-OPUS" at bounding box center [165, 350] width 217 height 20
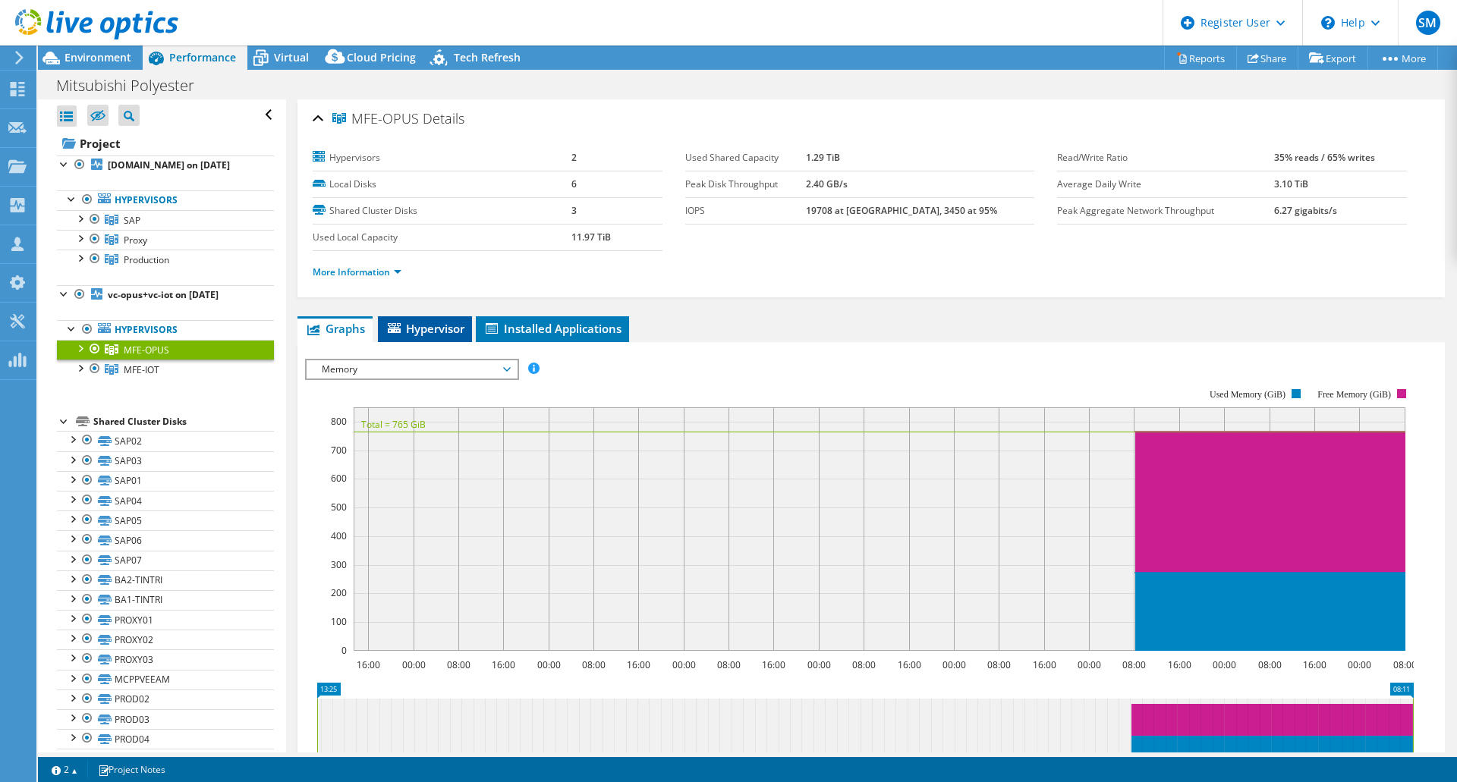
click at [411, 328] on span "Hypervisor" at bounding box center [424, 328] width 79 height 15
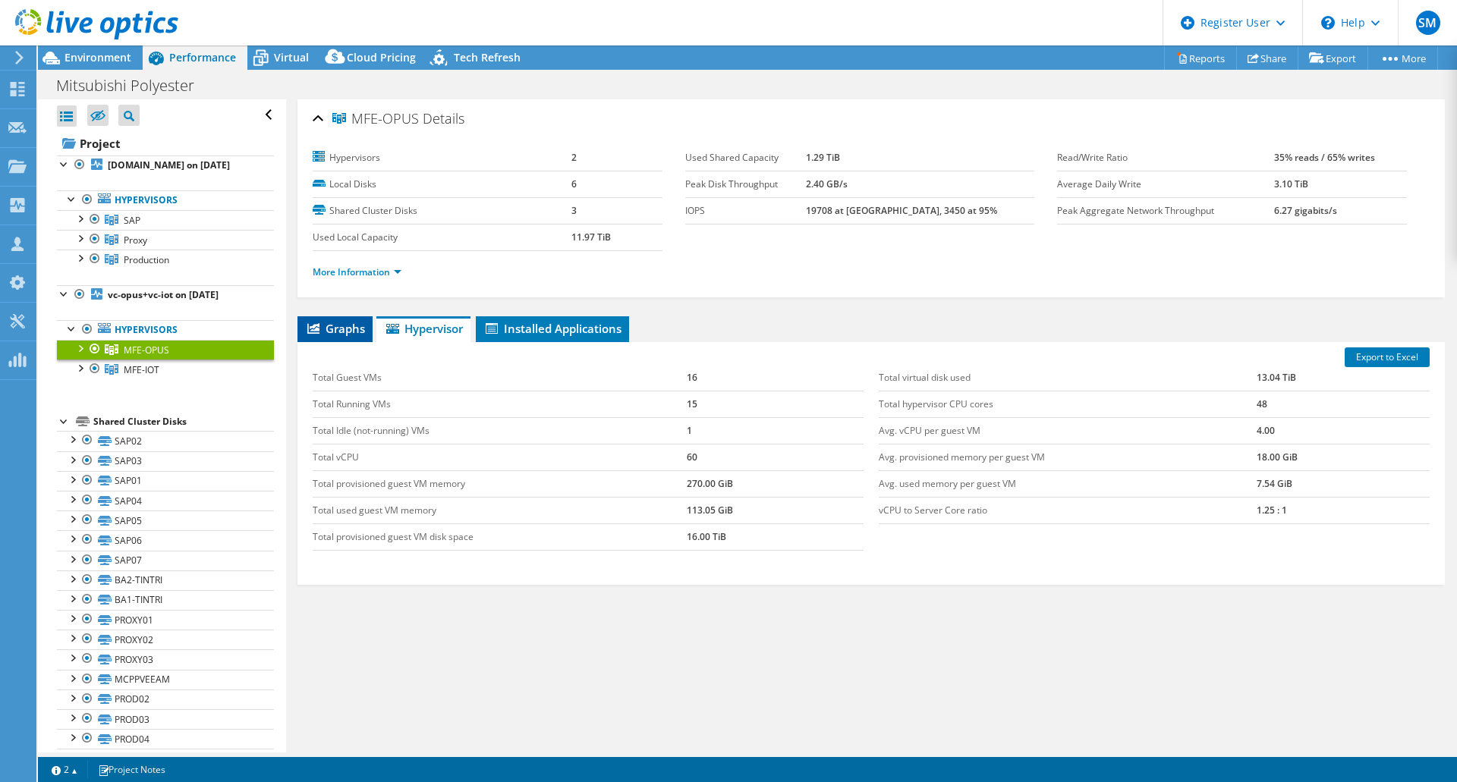
click at [316, 333] on icon at bounding box center [313, 328] width 12 height 11
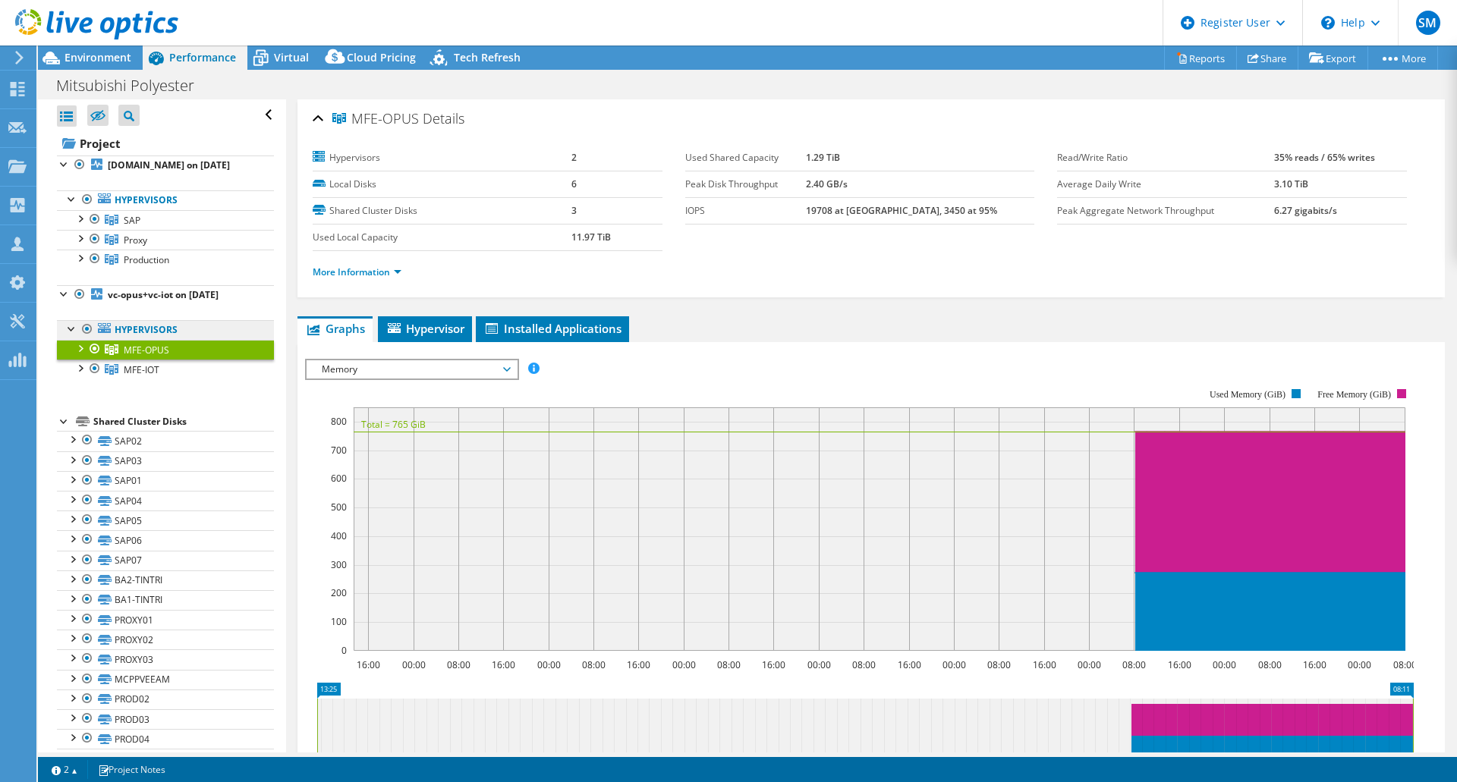
click at [135, 328] on link "Hypervisors" at bounding box center [165, 330] width 217 height 20
click at [124, 364] on span "MFE-IOT" at bounding box center [142, 369] width 36 height 13
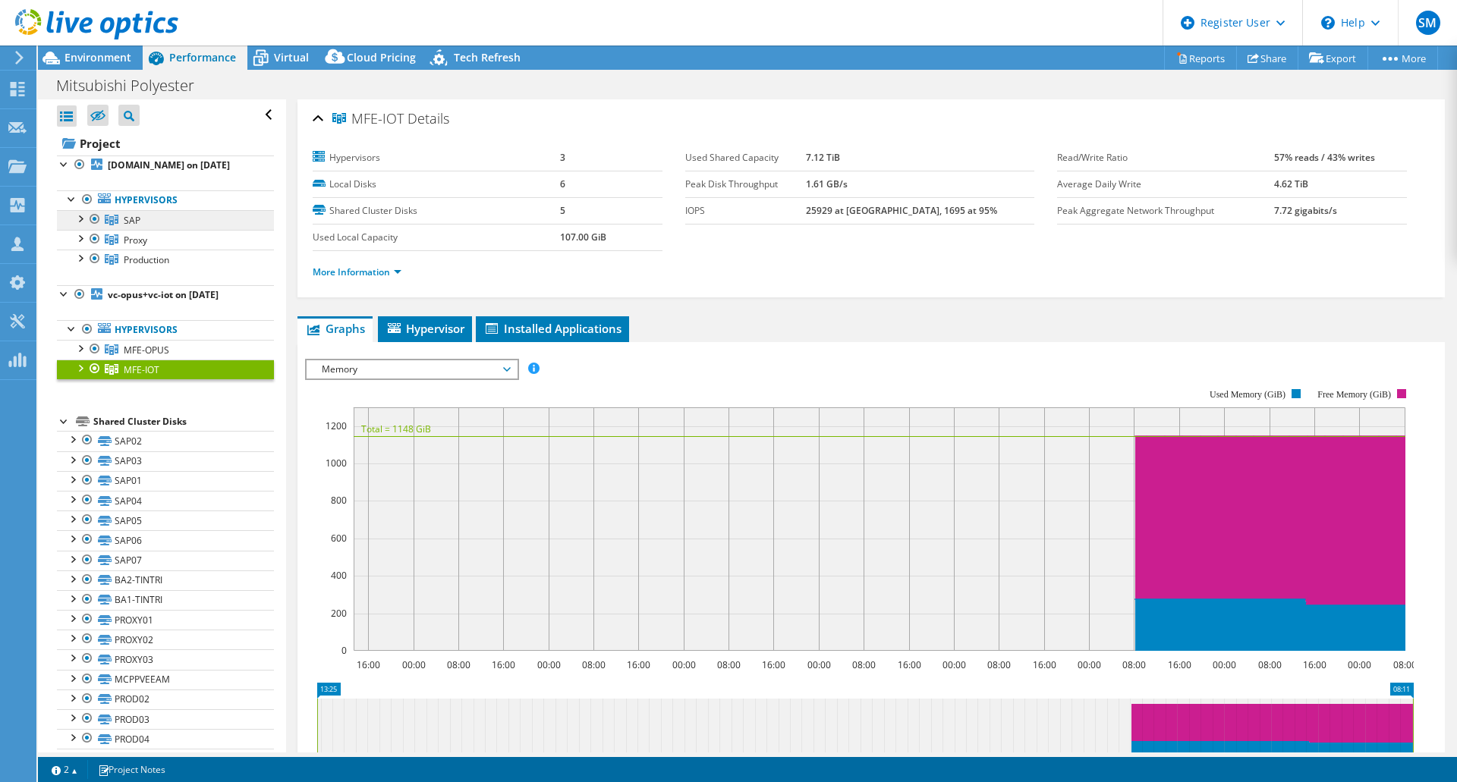
click at [123, 219] on link "SAP" at bounding box center [165, 220] width 217 height 20
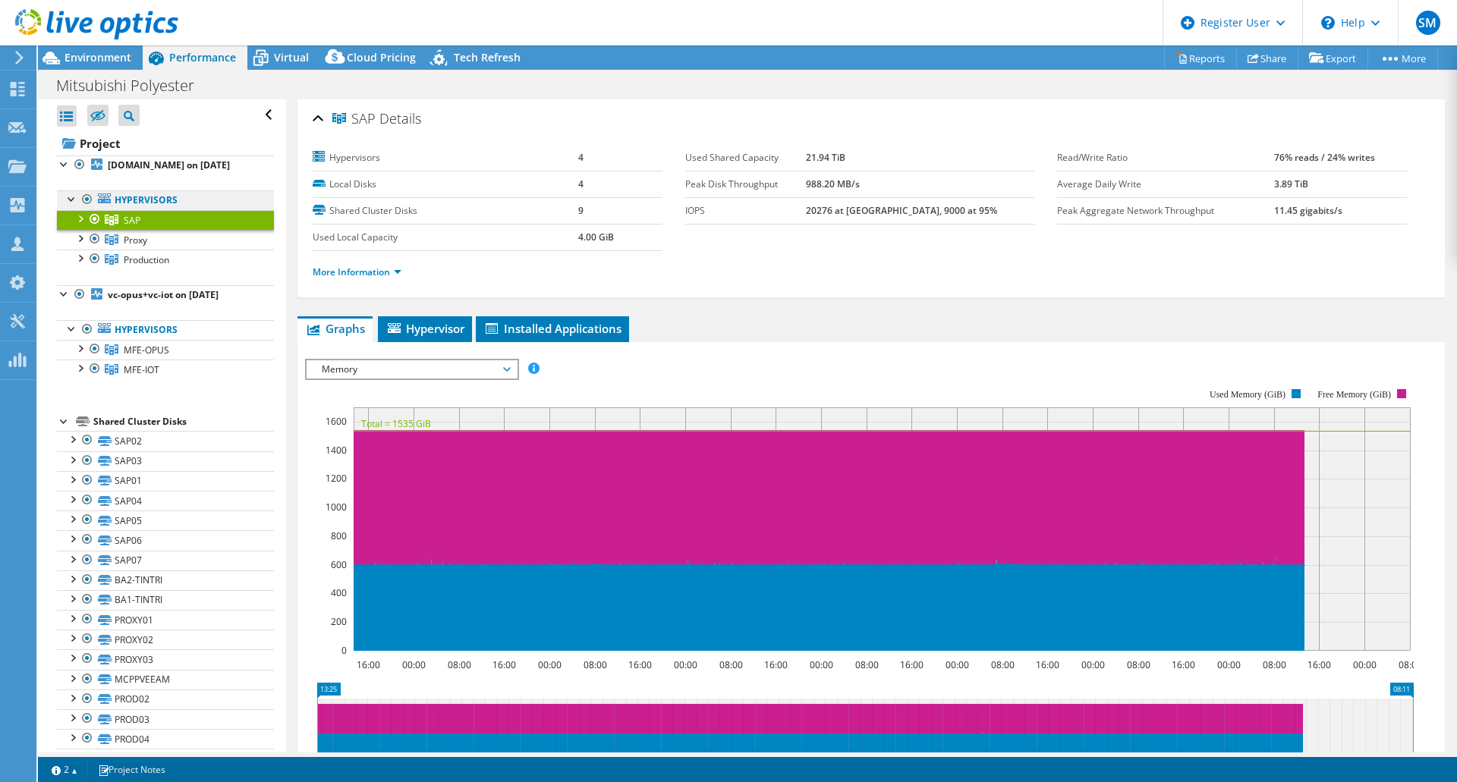
click at [155, 198] on link "Hypervisors" at bounding box center [165, 200] width 217 height 20
click at [160, 163] on b "[DOMAIN_NAME] on [DATE]" at bounding box center [169, 165] width 122 height 13
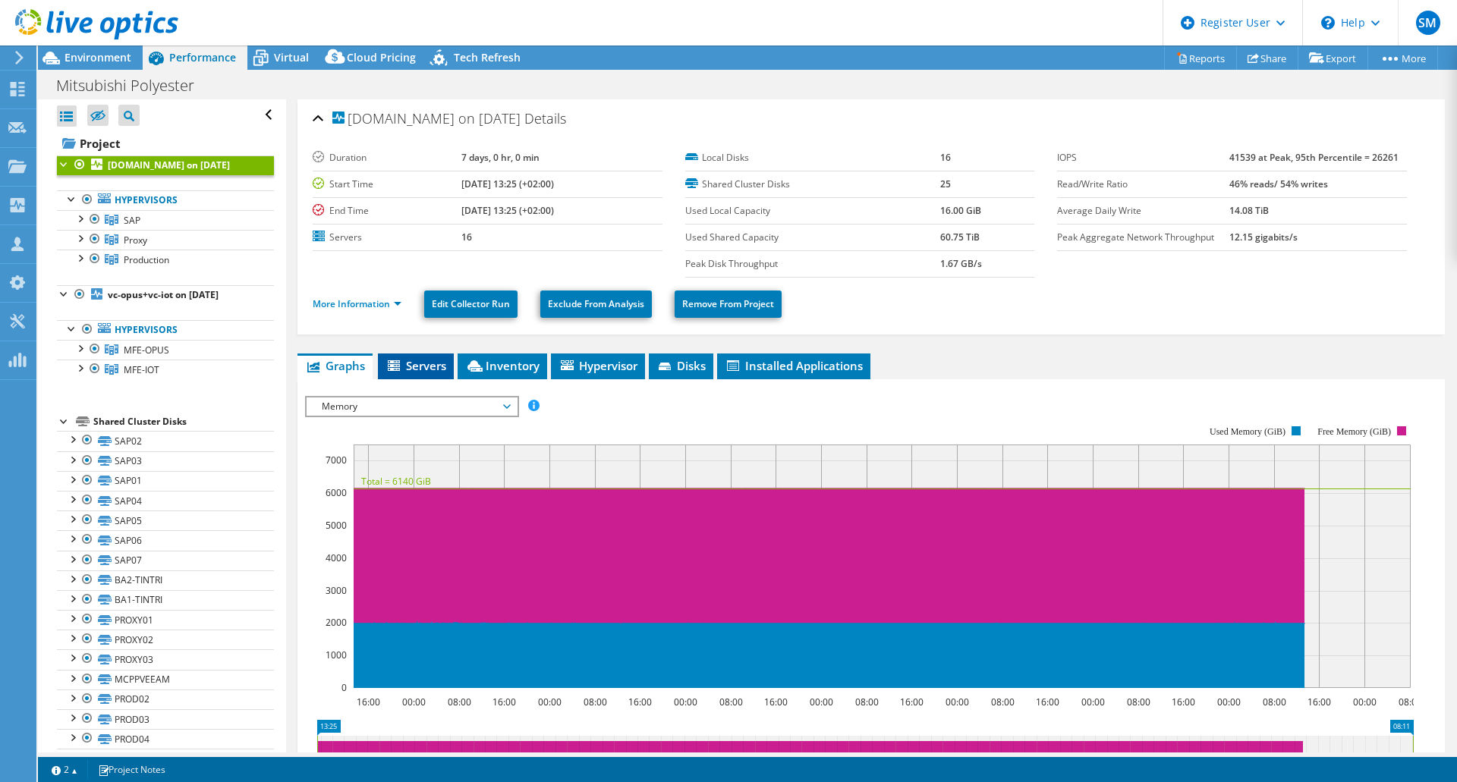
click at [420, 363] on span "Servers" at bounding box center [415, 365] width 61 height 15
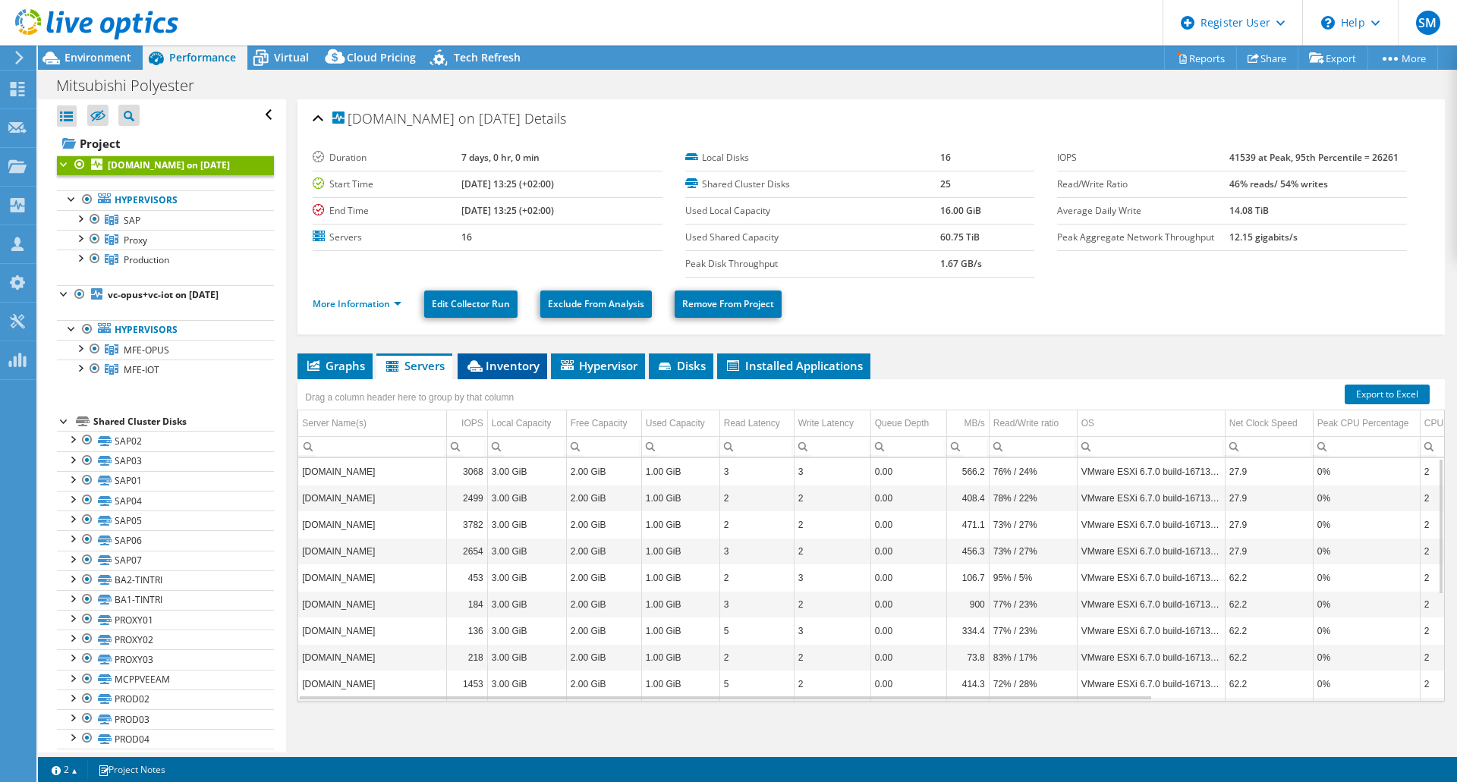
click at [499, 354] on li "Inventory" at bounding box center [503, 367] width 90 height 26
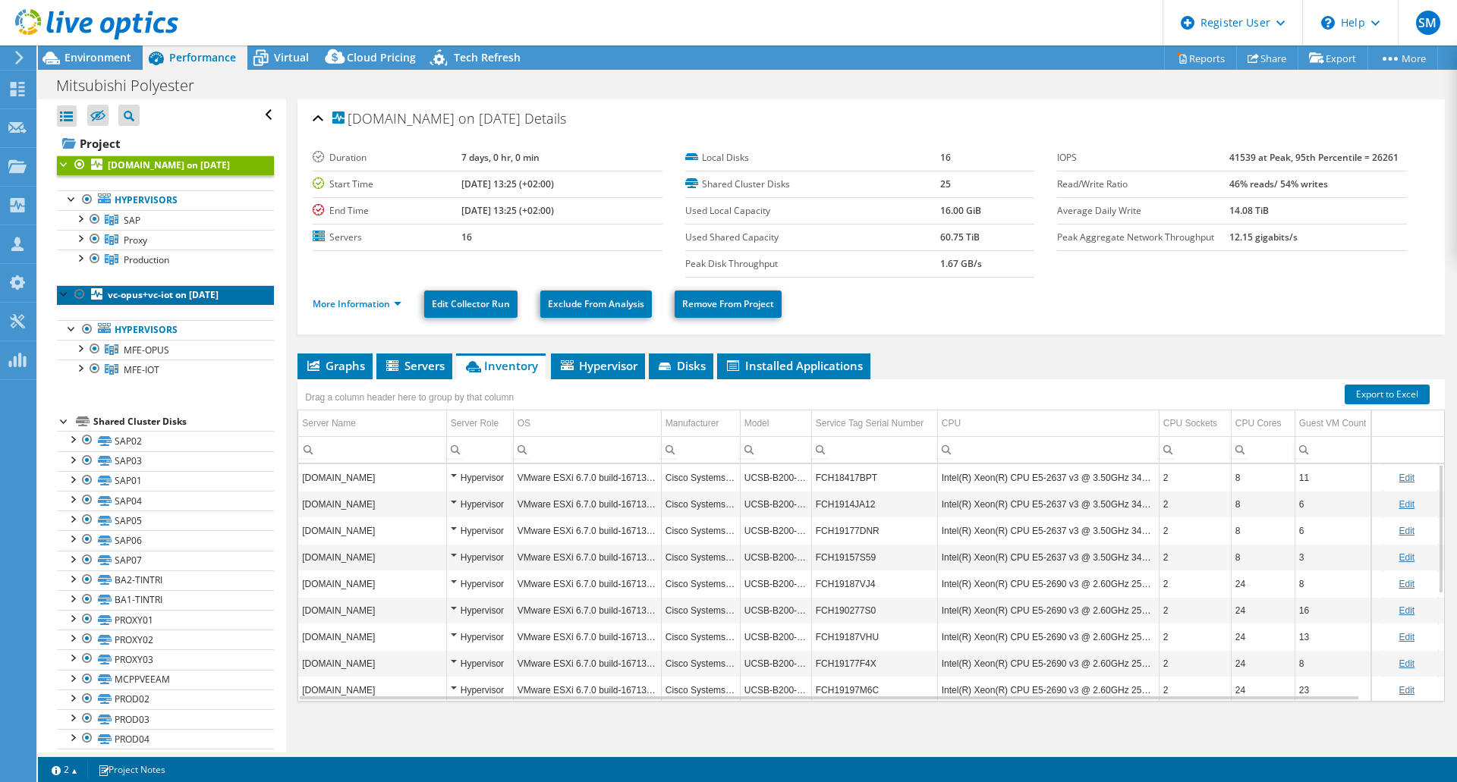
click at [209, 294] on b "vc-opus+vc-iot on [DATE]" at bounding box center [163, 294] width 111 height 13
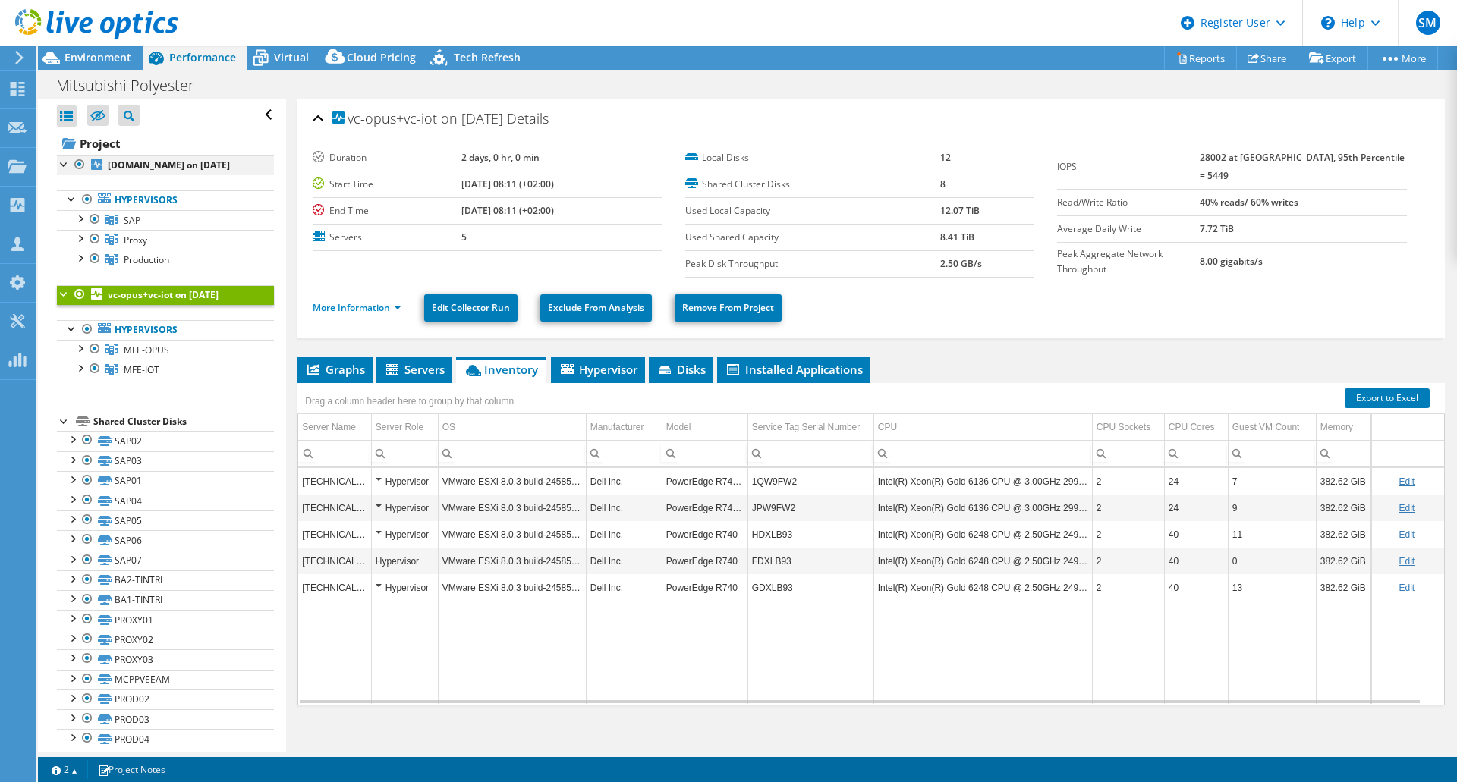
drag, startPoint x: 226, startPoint y: 389, endPoint x: 63, endPoint y: 159, distance: 281.9
click at [63, 159] on ul "vc.mfe-itce.net on 10/6/2025 Hypervisors SAP" at bounding box center [165, 276] width 217 height 240
click at [229, 395] on div "Project vc.mfe-itce.net on 10/6/2025 Hypervisors SAP" at bounding box center [165, 609] width 217 height 956
click at [149, 169] on b "[DOMAIN_NAME] on [DATE]" at bounding box center [169, 165] width 122 height 13
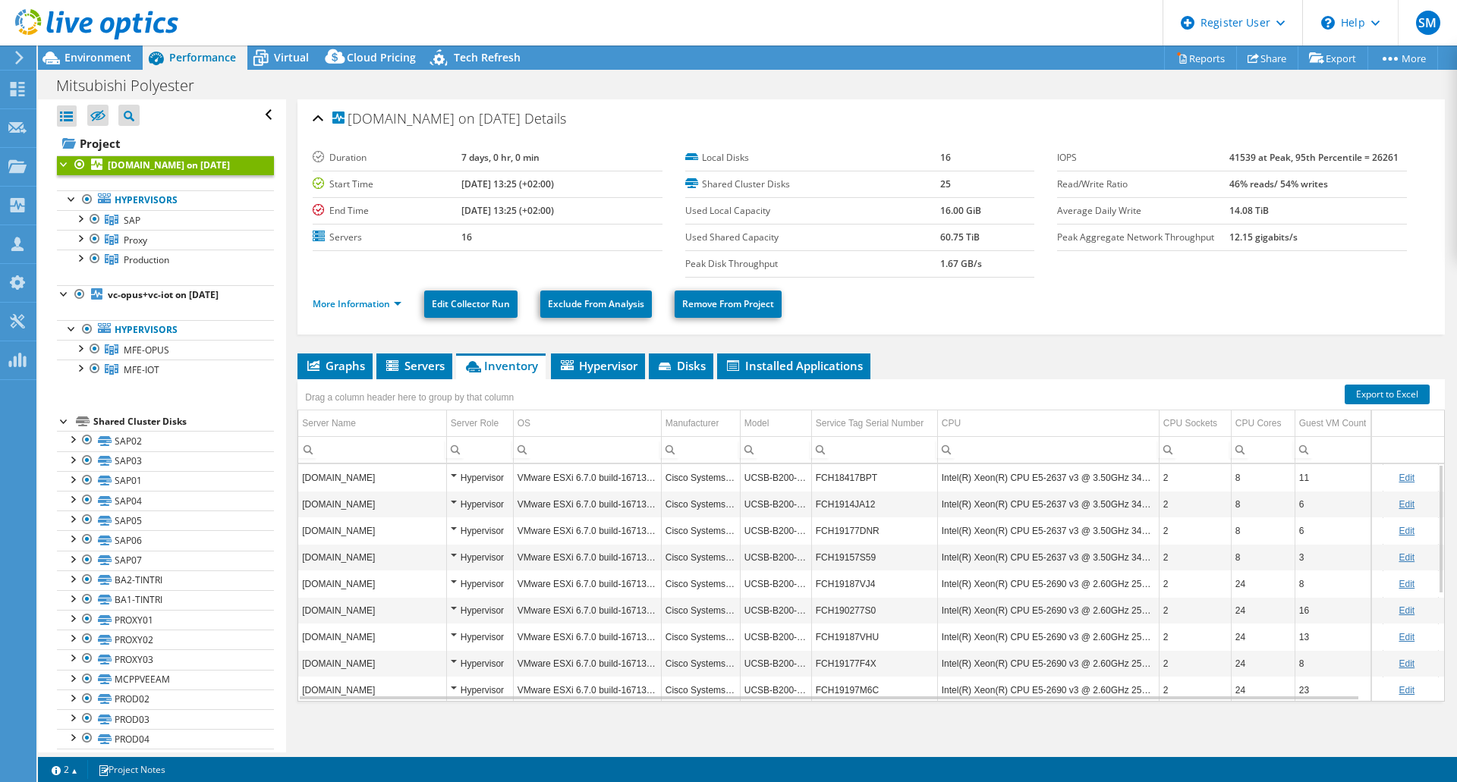
select select "USD"
click at [80, 41] on link at bounding box center [96, 36] width 163 height 13
click at [87, 49] on div at bounding box center [89, 25] width 178 height 51
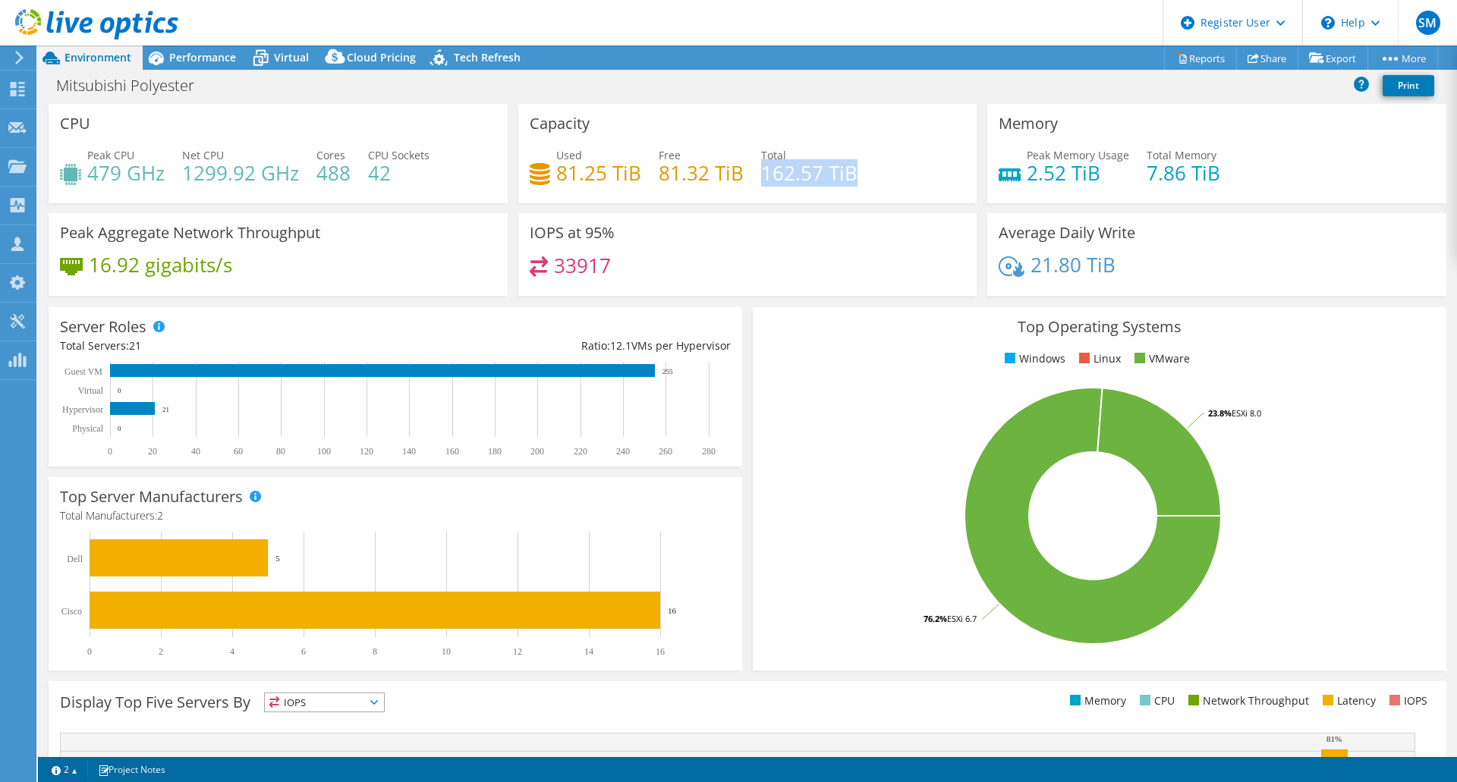
drag, startPoint x: 763, startPoint y: 168, endPoint x: 854, endPoint y: 165, distance: 91.1
click at [854, 165] on div "Used 81.25 TiB Free 81.32 TiB Total 162.57 TiB" at bounding box center [748, 171] width 436 height 49
click at [895, 156] on div "Used 81.25 TiB Free 81.32 TiB Total 162.57 TiB" at bounding box center [748, 171] width 436 height 49
click at [859, 181] on div "Used 81.25 TiB Free 81.32 TiB Total 162.57 TiB" at bounding box center [748, 171] width 436 height 49
drag, startPoint x: 860, startPoint y: 177, endPoint x: 761, endPoint y: 178, distance: 99.4
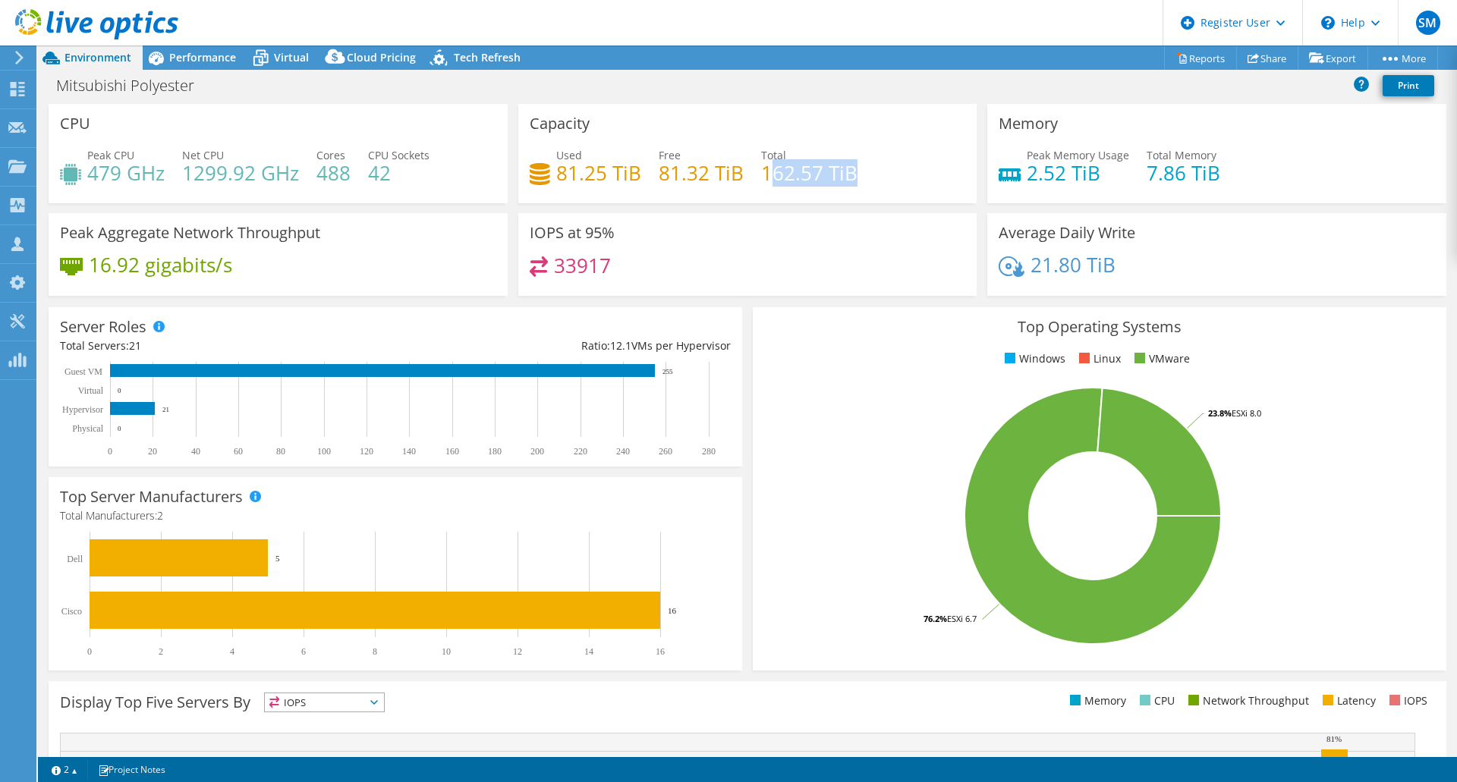
click at [761, 178] on div "Used 81.25 TiB Free 81.32 TiB Total 162.57 TiB" at bounding box center [748, 171] width 436 height 49
click at [761, 176] on h4 "162.57 TiB" at bounding box center [809, 173] width 96 height 17
drag, startPoint x: 752, startPoint y: 176, endPoint x: 877, endPoint y: 176, distance: 125.2
click at [877, 176] on div "Used 81.25 TiB Free 81.32 TiB Total 162.57 TiB" at bounding box center [748, 171] width 436 height 49
click at [875, 169] on div "Used 81.25 TiB Free 81.32 TiB Total 162.57 TiB" at bounding box center [748, 171] width 436 height 49
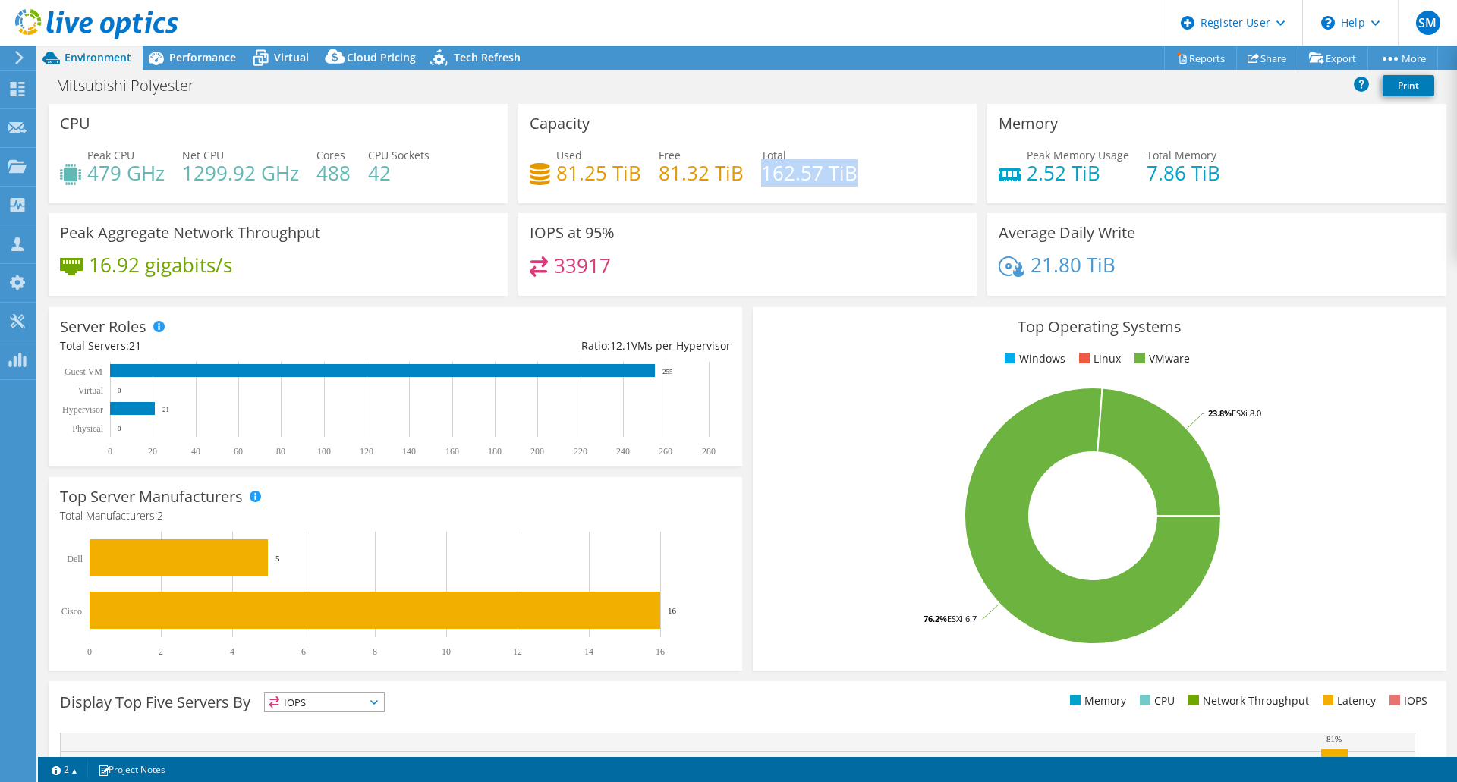
drag, startPoint x: 858, startPoint y: 171, endPoint x: 756, endPoint y: 170, distance: 102.4
click at [756, 170] on div "Used 81.25 TiB Free 81.32 TiB Total 162.57 TiB" at bounding box center [748, 171] width 436 height 49
copy h4 "162.57 TiB"
click at [1162, 197] on div "Memory Peak Memory Usage 2.52 TiB Total Memory 7.86 TiB" at bounding box center [1216, 153] width 459 height 99
drag, startPoint x: 187, startPoint y: 168, endPoint x: 265, endPoint y: 166, distance: 78.2
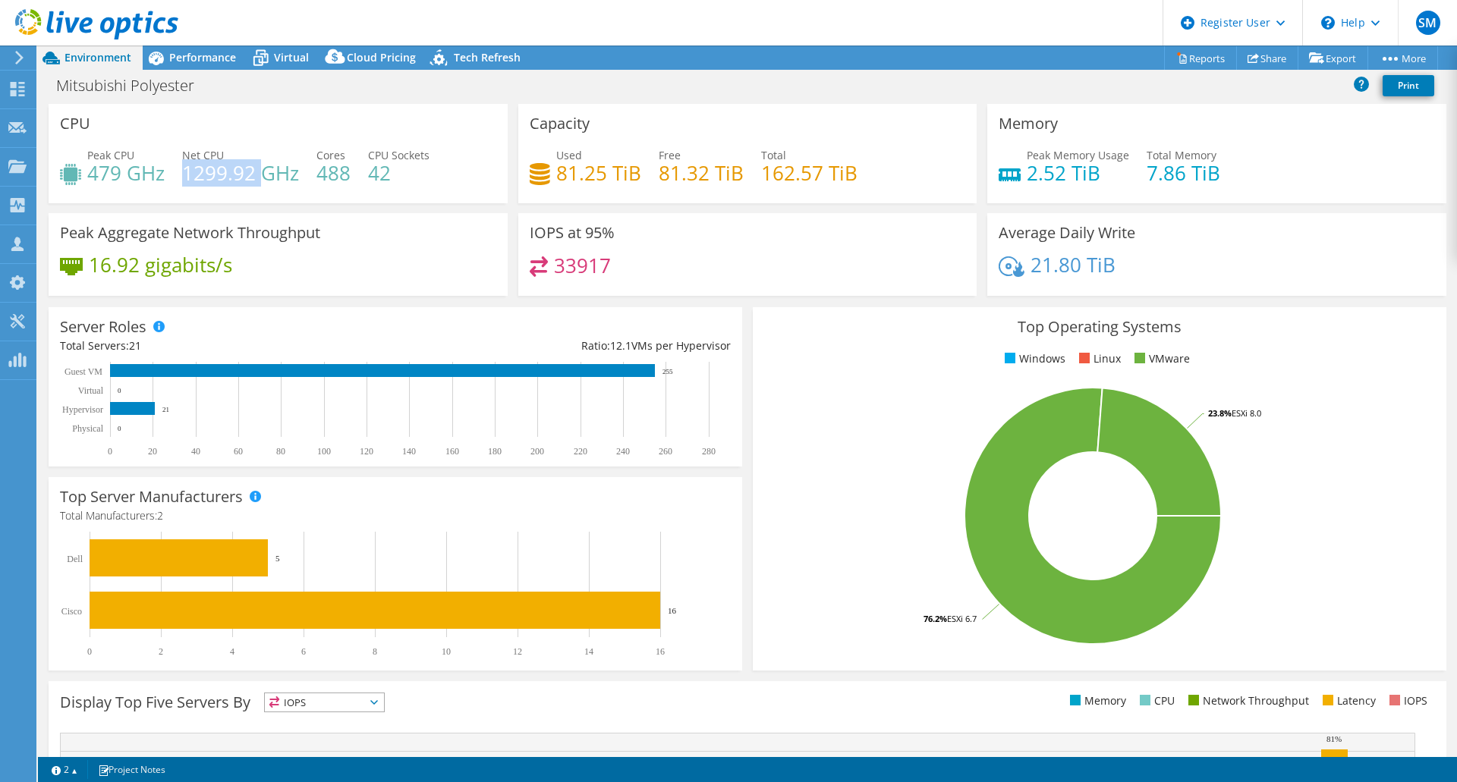
click at [263, 167] on h4 "1299.92 GHz" at bounding box center [240, 173] width 117 height 17
